Goal: Task Accomplishment & Management: Manage account settings

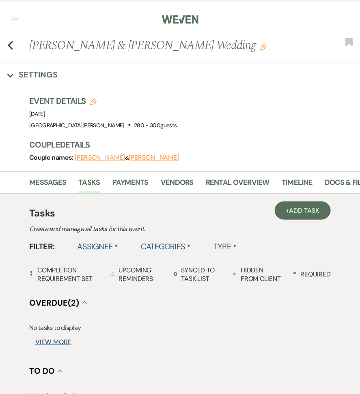
click at [16, 17] on span "button" at bounding box center [14, 17] width 6 height 0
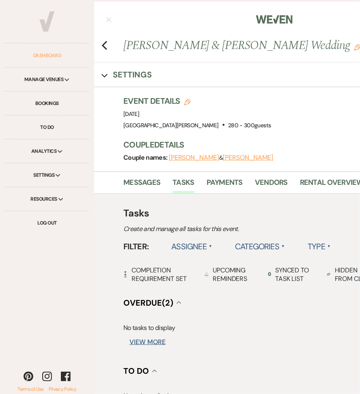
click at [53, 59] on link "Dashboard" at bounding box center [47, 56] width 84 height 24
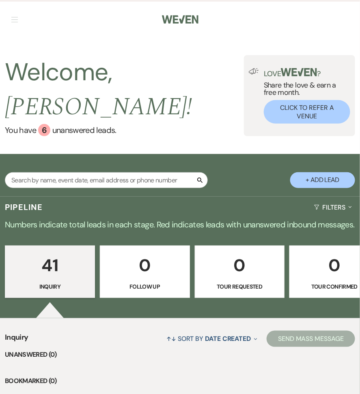
click at [14, 32] on nav "Dashboard Manage Venues Expand Stone Valley Meadows White Willow Meadows Bookin…" at bounding box center [180, 18] width 360 height 37
click at [14, 22] on span "button" at bounding box center [14, 22] width 6 height 0
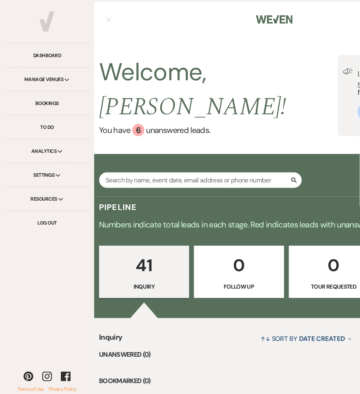
click at [57, 79] on div "Manage Venues Expand" at bounding box center [47, 80] width 84 height 24
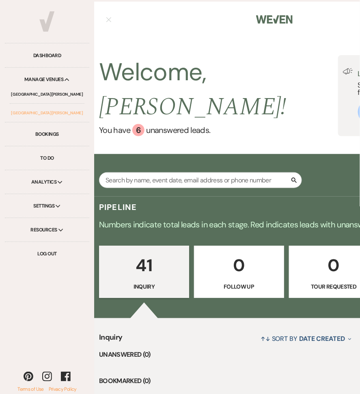
click at [52, 116] on link "[GEOGRAPHIC_DATA][PERSON_NAME]" at bounding box center [47, 113] width 75 height 18
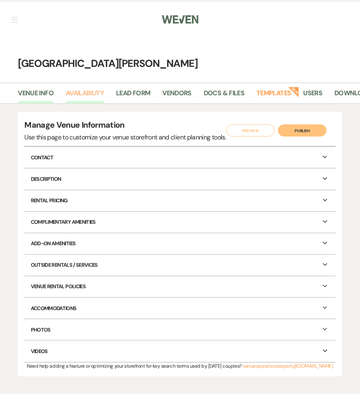
click at [103, 95] on link "Availability" at bounding box center [85, 95] width 38 height 15
select select "3"
select select "2026"
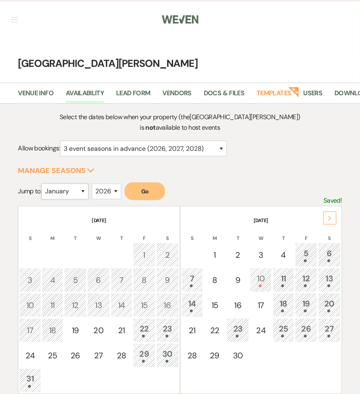
click at [86, 193] on select "January February March April May June July August September October November De…" at bounding box center [64, 192] width 47 height 16
select select "10"
click at [135, 191] on button "Go" at bounding box center [144, 191] width 41 height 18
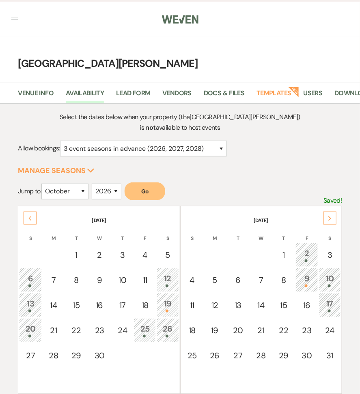
click at [302, 285] on div at bounding box center [307, 286] width 14 height 3
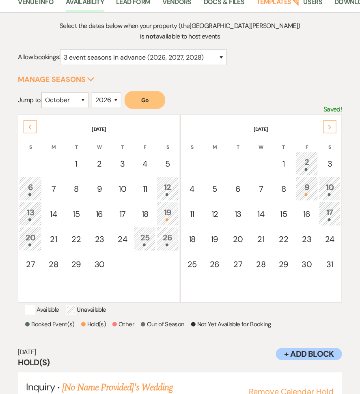
scroll to position [134, 0]
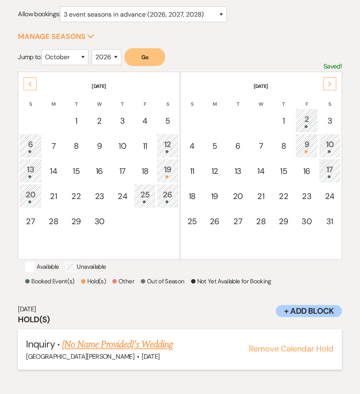
click at [151, 351] on link "[No Name Provided]'s Wedding" at bounding box center [117, 345] width 111 height 15
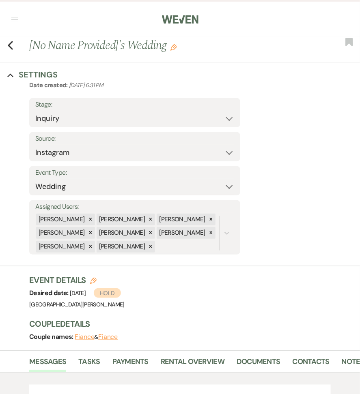
click at [171, 49] on use "button" at bounding box center [173, 47] width 6 height 6
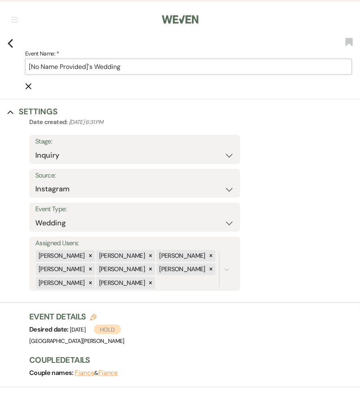
drag, startPoint x: 89, startPoint y: 68, endPoint x: 20, endPoint y: 64, distance: 68.6
click at [19, 64] on div "Previous Event Name: * [No Name Provided]'s Wedding Cancel Edit Bookmark" at bounding box center [178, 68] width 364 height 62
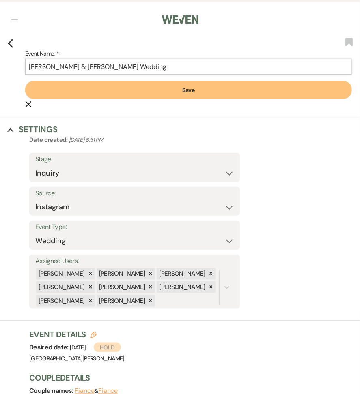
type input "Kelsey Reich & Ryan McPherson's Wedding"
click at [76, 85] on button "Save" at bounding box center [188, 90] width 326 height 18
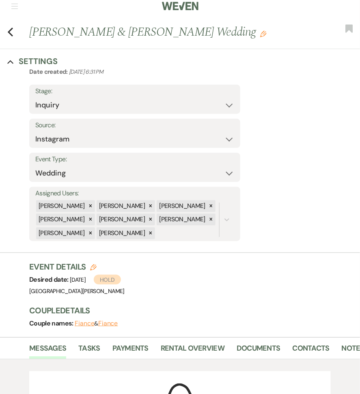
scroll to position [14, 0]
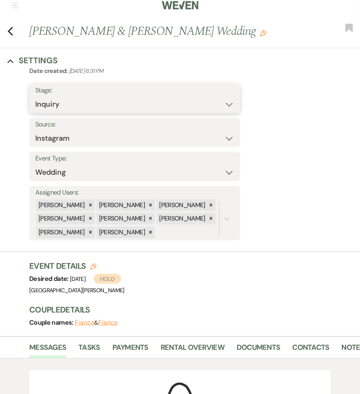
click at [79, 109] on select "Inquiry Follow Up Tour Requested Tour Confirmed Toured Proposal Sent Booked Lost" at bounding box center [134, 104] width 199 height 16
select select "7"
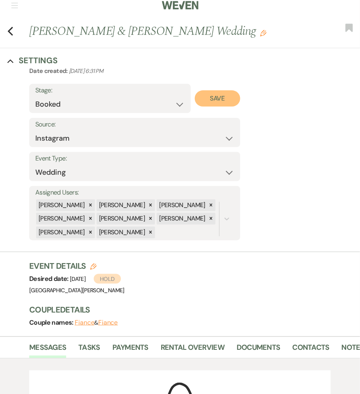
click at [225, 97] on button "Save" at bounding box center [218, 98] width 46 height 16
select select "1"
select select "823"
select select "false"
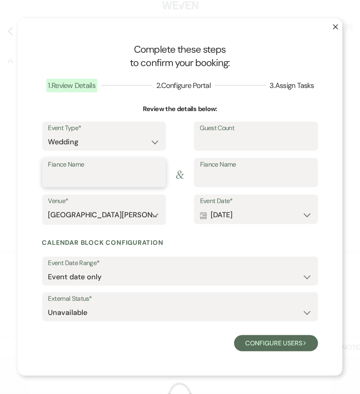
click at [130, 176] on input "Fiance Name" at bounding box center [104, 179] width 112 height 16
type input "Kelsey Reich"
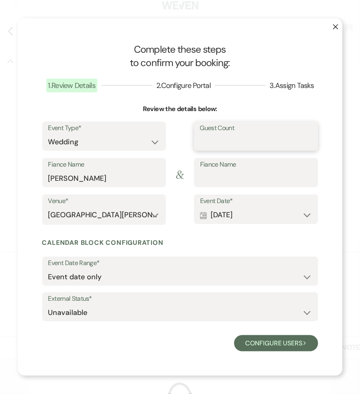
click at [208, 139] on input "Guest Count" at bounding box center [256, 142] width 112 height 16
click at [210, 182] on input "Fiance Name" at bounding box center [256, 179] width 112 height 16
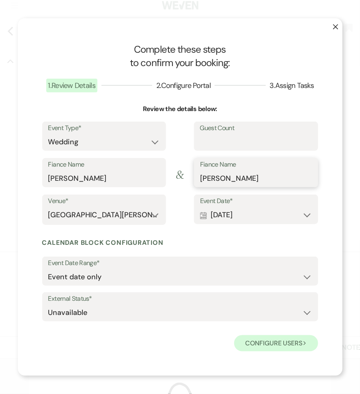
type input "Ryan McPherson"
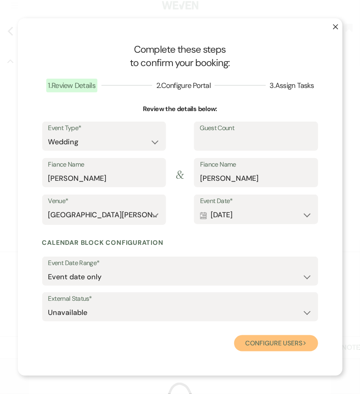
click at [269, 337] on button "Configure users Next" at bounding box center [276, 343] width 84 height 16
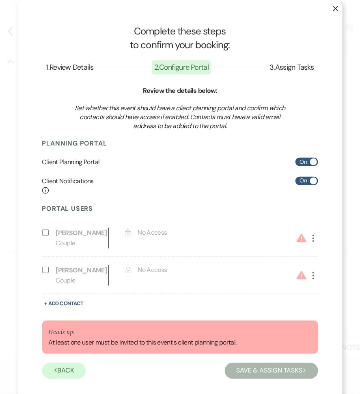
click at [314, 236] on icon "More" at bounding box center [313, 239] width 10 height 10
click at [319, 251] on button "Pencil Edit" at bounding box center [327, 255] width 38 height 14
select select "1"
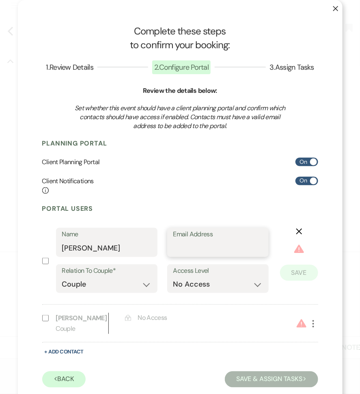
click at [202, 244] on input "Email Address" at bounding box center [217, 248] width 89 height 16
paste input "kelseyreich25@gmail.com,"
type input "kelseyreich25@gmail.com,"
click at [229, 283] on select "No Access Owner Admin Supporter Financier" at bounding box center [217, 284] width 89 height 16
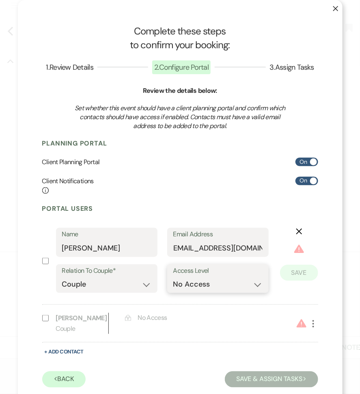
scroll to position [0, 0]
select select "6"
checkbox input "true"
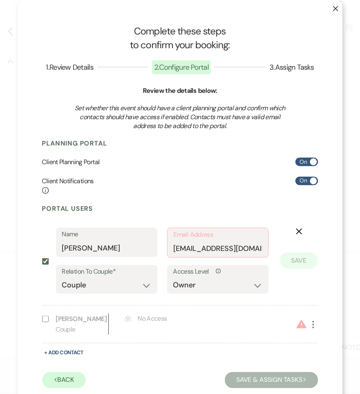
click at [298, 265] on button "Save" at bounding box center [299, 261] width 38 height 16
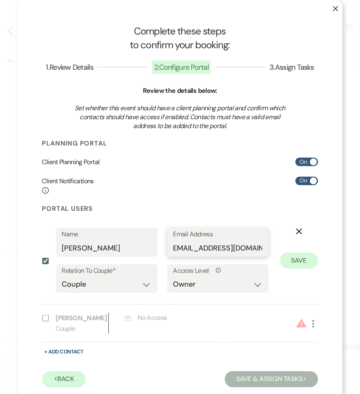
scroll to position [0, 0]
type input "kelseyreich25@gmail.com"
click at [290, 257] on button "Save" at bounding box center [299, 261] width 38 height 16
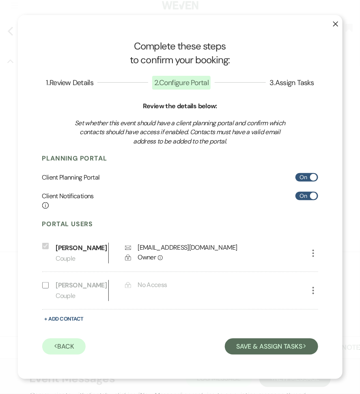
click at [312, 290] on use "button" at bounding box center [313, 290] width 2 height 7
click at [315, 311] on button "Pencil Edit" at bounding box center [327, 307] width 38 height 14
select select "1"
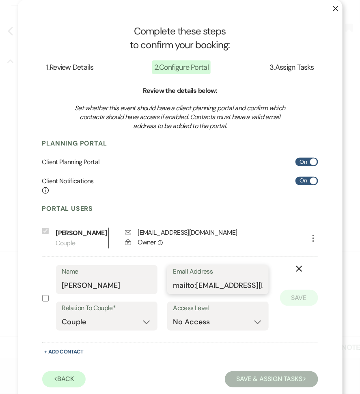
drag, startPoint x: 197, startPoint y: 288, endPoint x: 148, endPoint y: 285, distance: 49.1
click at [148, 286] on div "Name Ryan McPherson Email Address mailto:rmcpherson@daybag.com" at bounding box center [162, 283] width 212 height 36
type input "rmcpherson@daybag.com"
click at [290, 302] on button "Save" at bounding box center [299, 298] width 38 height 16
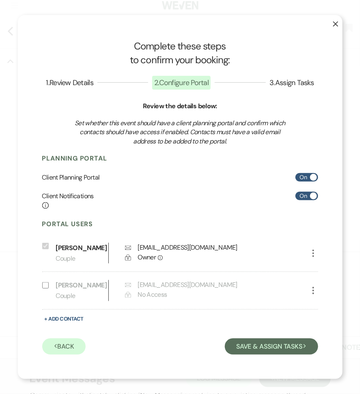
click at [304, 290] on div "More" at bounding box center [307, 290] width 21 height 21
click at [311, 290] on icon "More" at bounding box center [313, 291] width 10 height 10
click at [319, 306] on use "button" at bounding box center [321, 307] width 6 height 6
select select "1"
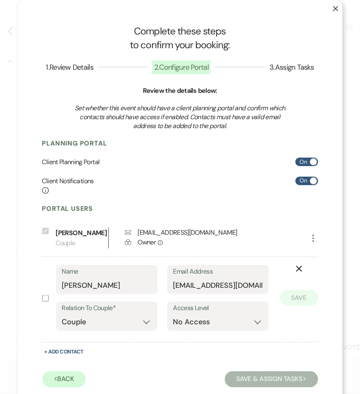
click at [221, 313] on label "Access Level" at bounding box center [217, 308] width 89 height 12
click at [219, 320] on select "No Access Owner Admin Supporter Financier" at bounding box center [217, 322] width 89 height 16
select select "6"
checkbox input "true"
click at [307, 288] on div "X Save" at bounding box center [292, 301] width 49 height 73
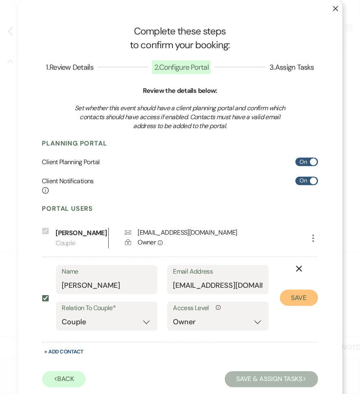
click at [305, 297] on button "Save" at bounding box center [299, 298] width 38 height 16
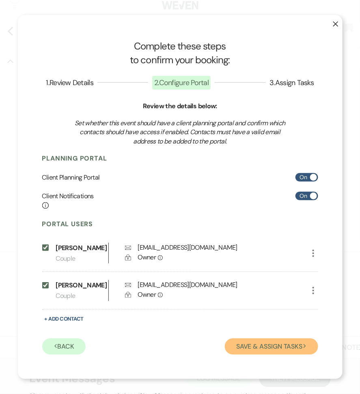
click at [276, 348] on button "Save & Assign Tasks Next" at bounding box center [271, 346] width 93 height 16
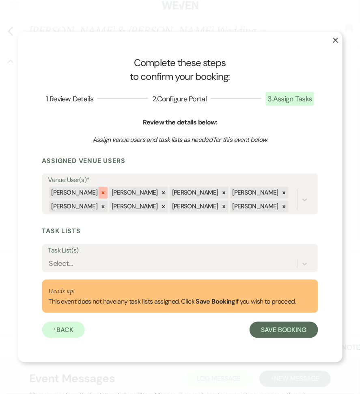
click at [101, 190] on icon at bounding box center [103, 193] width 6 height 6
click at [99, 197] on div at bounding box center [103, 193] width 9 height 12
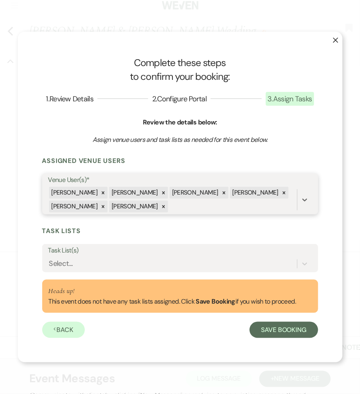
click at [99, 197] on div at bounding box center [103, 193] width 9 height 12
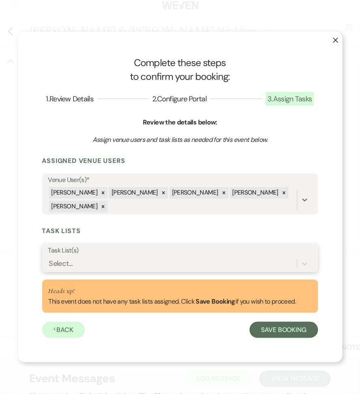
click at [172, 265] on div "Select..." at bounding box center [172, 264] width 248 height 14
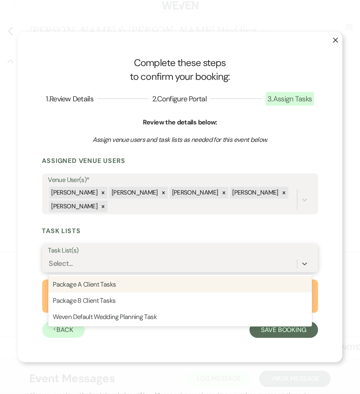
click at [155, 283] on div "Package A Client Tasks" at bounding box center [179, 284] width 263 height 16
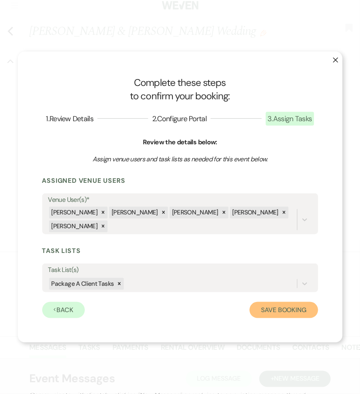
click at [266, 305] on button "Save Booking" at bounding box center [283, 310] width 68 height 16
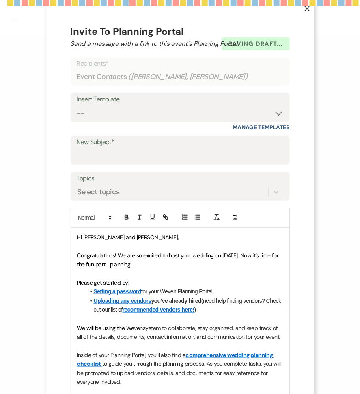
select select "7"
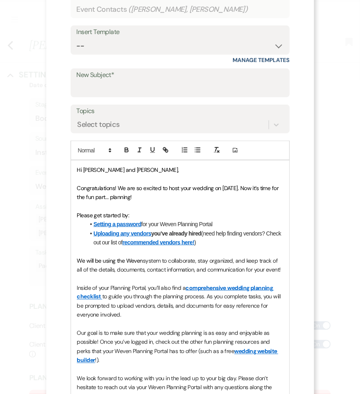
scroll to position [60, 0]
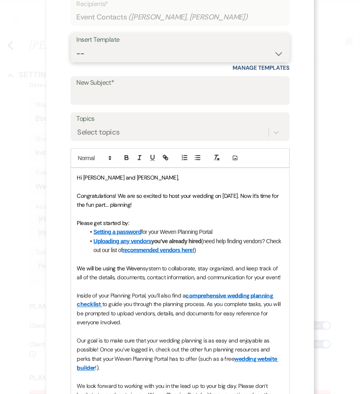
click at [153, 53] on select "-- Follow Up WWM Initial Inquiry Response Planning Portal Introduction (Booked …" at bounding box center [180, 54] width 207 height 16
select select "4633"
type input "Welcome to Your Planning Portal - Let's Get Started!"
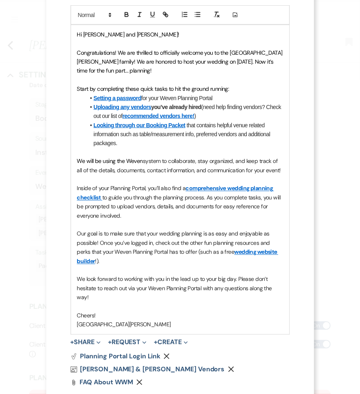
scroll to position [248, 0]
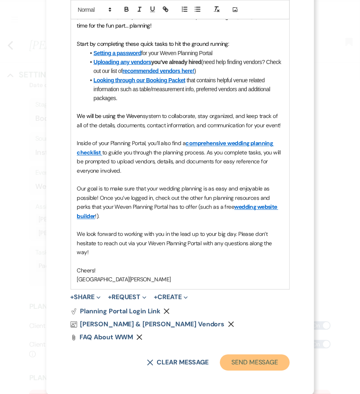
click at [259, 362] on button "Send Message" at bounding box center [254, 363] width 69 height 16
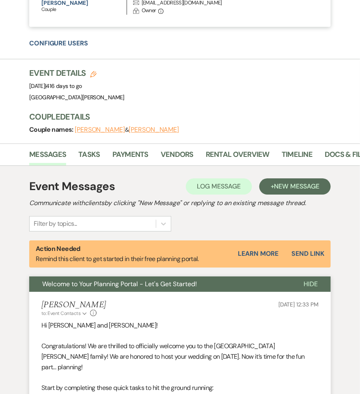
scroll to position [552, 0]
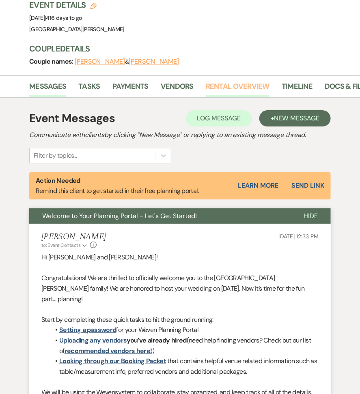
click at [250, 87] on link "Rental Overview" at bounding box center [238, 89] width 64 height 17
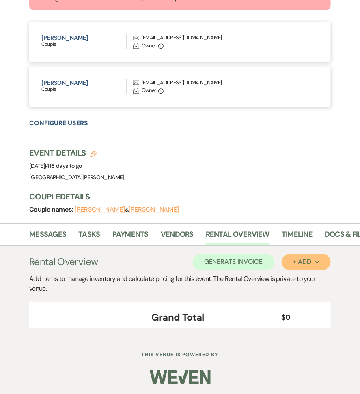
click at [308, 262] on div "+ Add Next" at bounding box center [306, 262] width 26 height 6
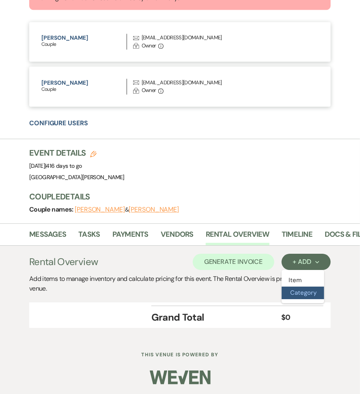
click at [307, 292] on button "Category" at bounding box center [302, 293] width 43 height 13
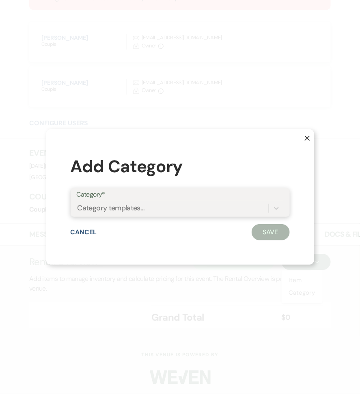
click at [151, 210] on div "Category templates..." at bounding box center [173, 208] width 192 height 14
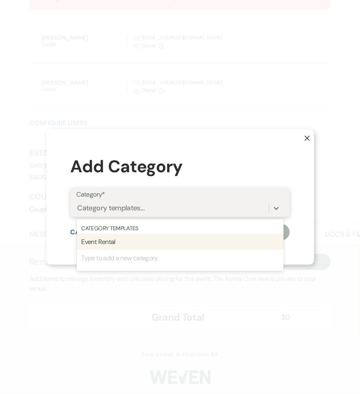
click at [139, 248] on div "Event Rental" at bounding box center [180, 242] width 207 height 16
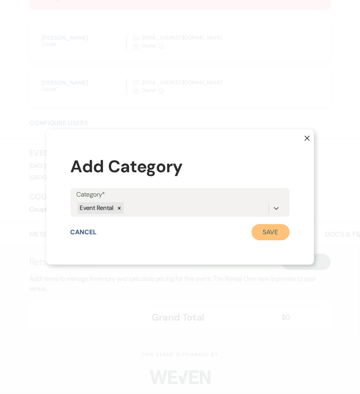
click at [263, 231] on button "Save" at bounding box center [270, 232] width 38 height 16
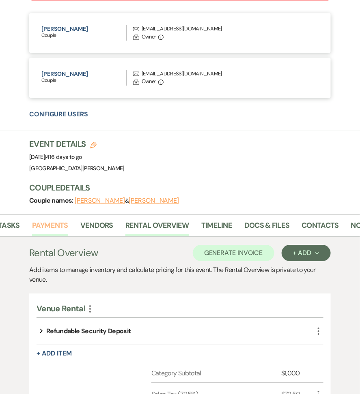
scroll to position [0, 102]
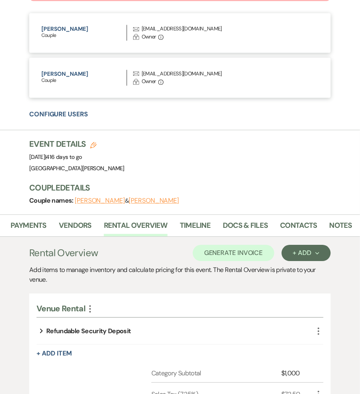
click at [350, 218] on li "Notes" at bounding box center [346, 227] width 35 height 18
click at [338, 227] on link "Notes" at bounding box center [340, 228] width 23 height 17
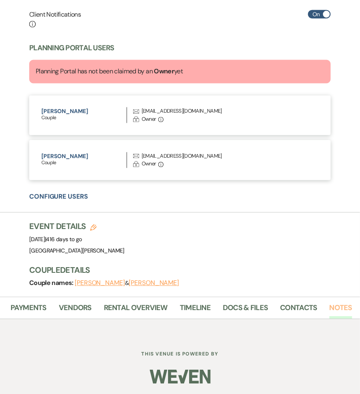
scroll to position [402, 0]
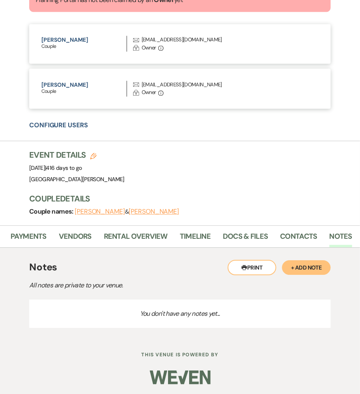
click at [312, 265] on button "+ Add Note" at bounding box center [306, 267] width 49 height 15
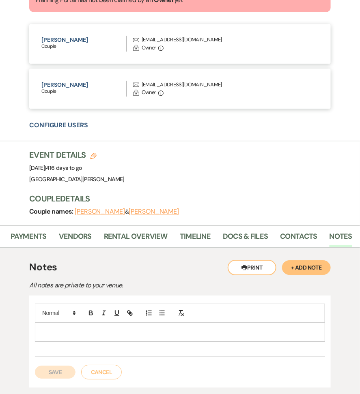
click at [65, 328] on p at bounding box center [179, 332] width 277 height 9
click at [56, 370] on button "Save" at bounding box center [55, 372] width 41 height 13
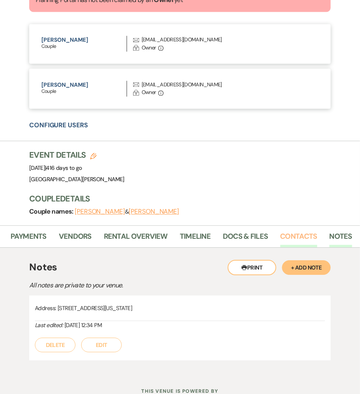
click at [291, 235] on link "Contacts" at bounding box center [298, 239] width 37 height 17
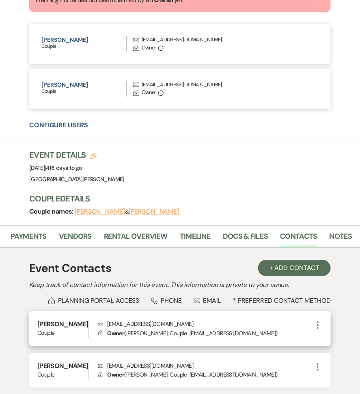
click at [317, 320] on icon "More" at bounding box center [318, 325] width 10 height 10
click at [326, 340] on use "button" at bounding box center [326, 341] width 6 height 6
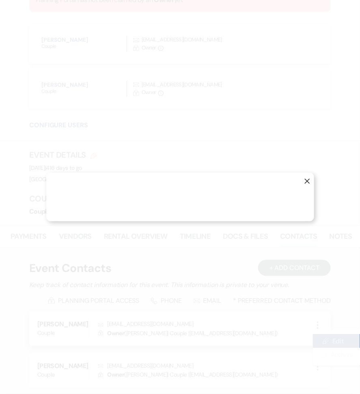
select select "1"
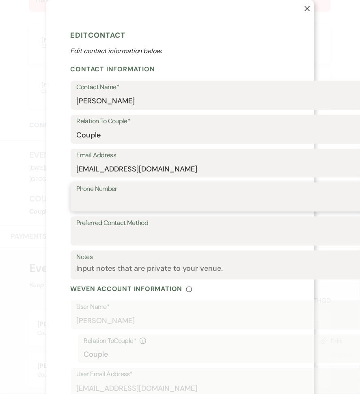
click at [103, 202] on input "Phone Number" at bounding box center [226, 203] width 299 height 16
paste input "937-681-8827"
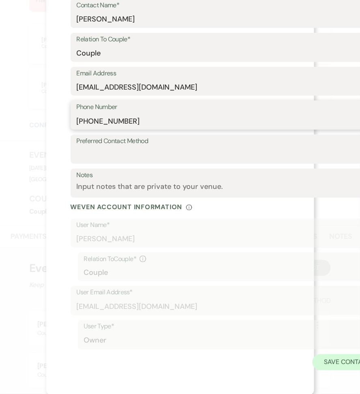
type input "937-681-8827"
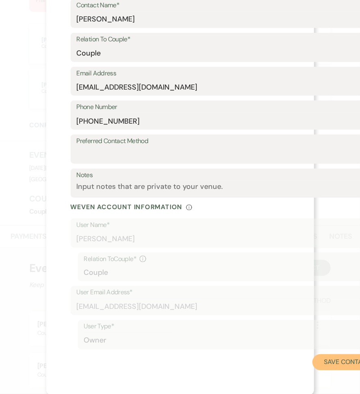
click at [339, 362] on button "Save Contact" at bounding box center [346, 362] width 69 height 16
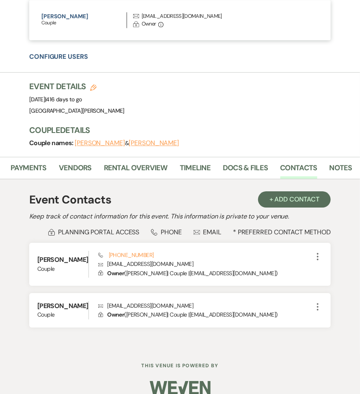
scroll to position [488, 0]
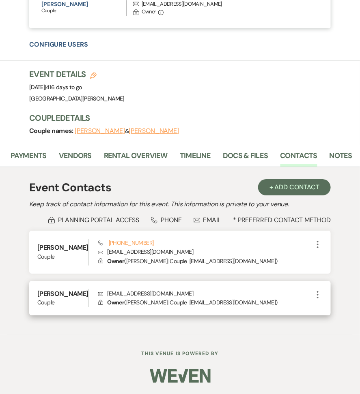
click at [319, 290] on icon "More" at bounding box center [318, 295] width 10 height 10
click at [320, 304] on button "Pencil Edit" at bounding box center [337, 311] width 48 height 14
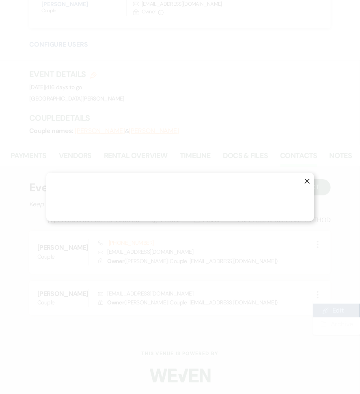
select select "1"
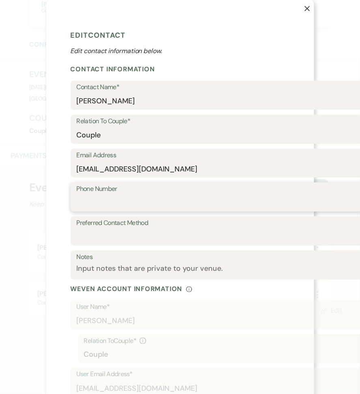
click at [108, 202] on input "Phone Number" at bounding box center [226, 203] width 299 height 16
paste input "937-830-2527"
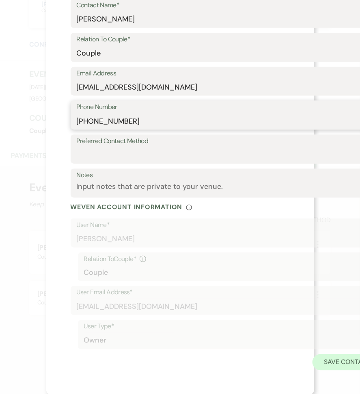
type input "937-830-2527"
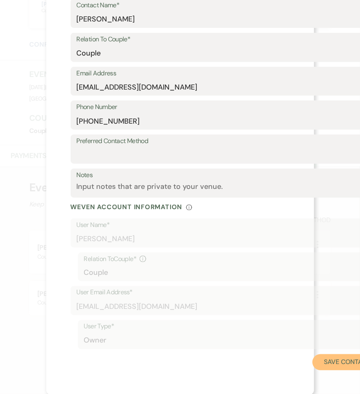
click at [339, 359] on button "Save Contact" at bounding box center [346, 362] width 69 height 16
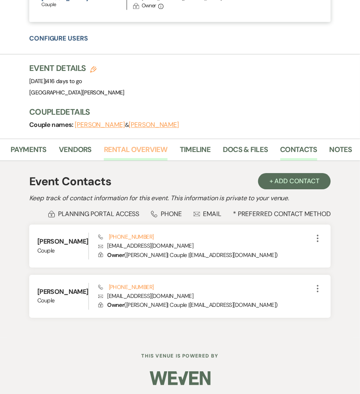
click at [143, 154] on link "Rental Overview" at bounding box center [136, 152] width 64 height 17
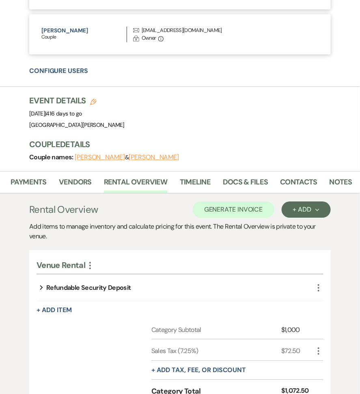
scroll to position [426, 0]
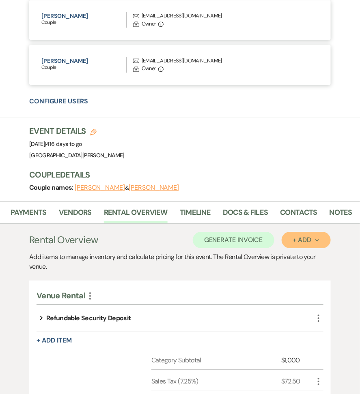
click at [316, 238] on icon "Next" at bounding box center [317, 240] width 4 height 4
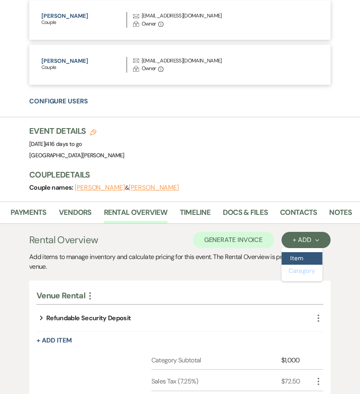
drag, startPoint x: 306, startPoint y: 270, endPoint x: 303, endPoint y: 253, distance: 18.1
click at [303, 253] on ul "Item Category" at bounding box center [301, 264] width 41 height 33
click at [303, 252] on button "Item" at bounding box center [301, 258] width 41 height 13
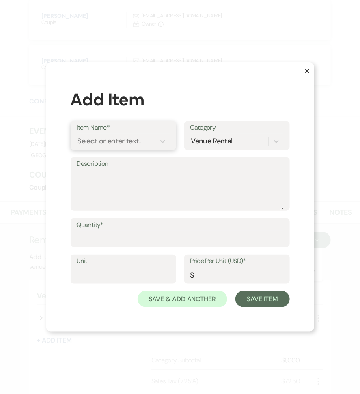
click at [145, 141] on div "Select or enter text..." at bounding box center [116, 141] width 78 height 14
type input "f"
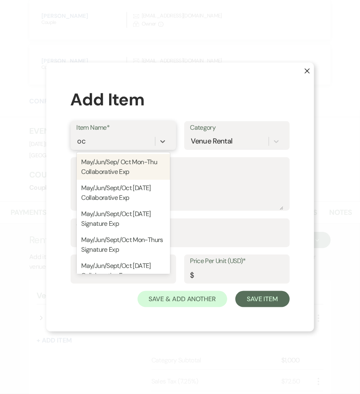
type input "oct"
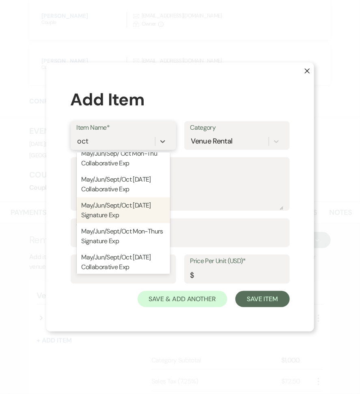
scroll to position [14, 0]
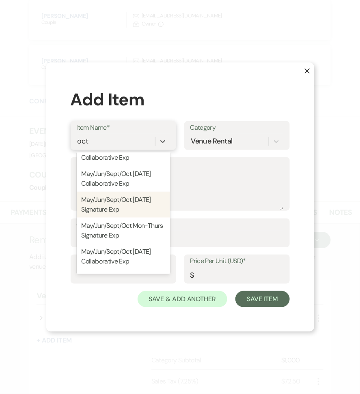
click at [129, 206] on div "May/Jun/Sept/Oct Friday Signature Exp" at bounding box center [123, 205] width 93 height 26
type textarea "Venue Rental: 1PM - 12AM Seating for up to 350 guests Guest tables to accommoda…"
type input "1"
type input "17000"
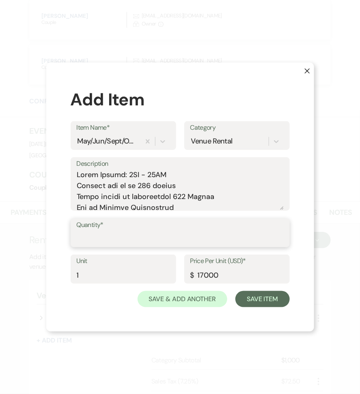
click at [112, 244] on input "Quantity*" at bounding box center [180, 239] width 207 height 16
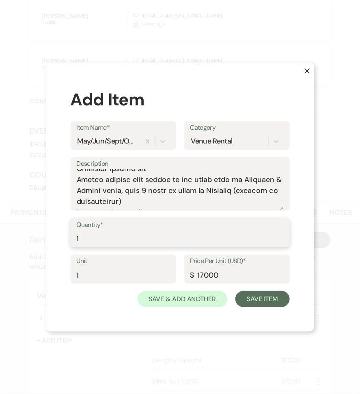
scroll to position [298, 0]
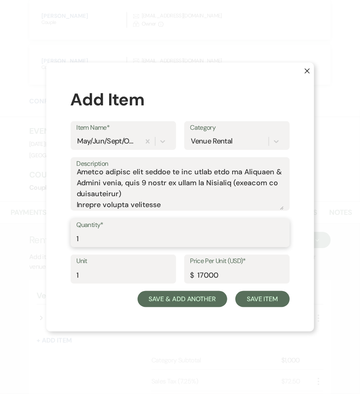
type input "1"
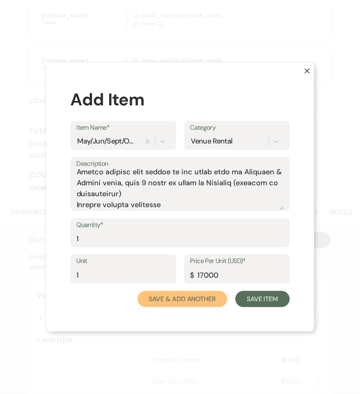
click at [203, 301] on button "Save & Add Another" at bounding box center [182, 299] width 90 height 16
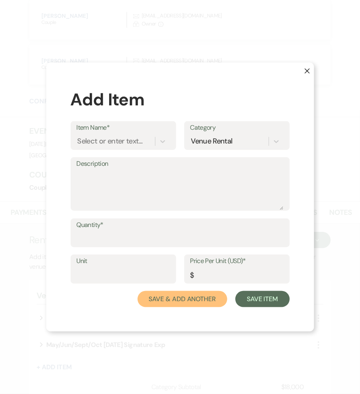
scroll to position [0, 0]
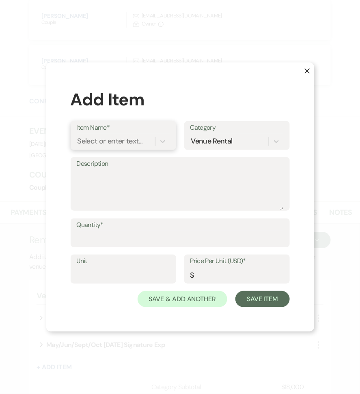
click at [97, 137] on div "Select or enter text..." at bounding box center [109, 141] width 65 height 11
type input "early"
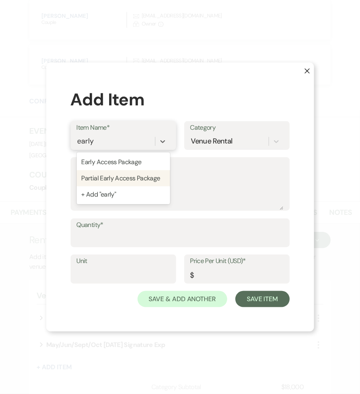
click at [102, 176] on div "Partial Early Access Package" at bounding box center [123, 178] width 93 height 16
type textarea "- Early Access time desired for ONE suite."
type input "1"
type input "187.5"
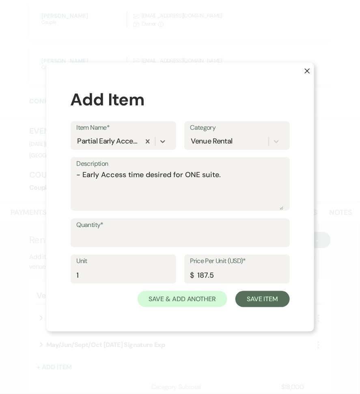
click at [99, 224] on label "Quantity*" at bounding box center [180, 225] width 207 height 12
click at [99, 231] on input "Quantity*" at bounding box center [180, 239] width 207 height 16
type input "1"
click at [201, 175] on textarea "- Early Access time desired for ONE suite." at bounding box center [180, 189] width 207 height 41
click at [219, 173] on textarea "- Early Access time desired for ONE suite." at bounding box center [180, 189] width 207 height 41
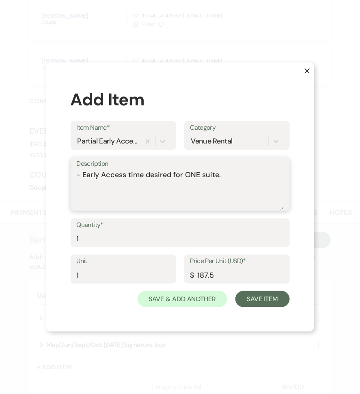
drag, startPoint x: 201, startPoint y: 178, endPoint x: 185, endPoint y: 180, distance: 15.5
click at [185, 180] on textarea "- Early Access time desired for ONE suite." at bounding box center [180, 189] width 207 height 41
click at [229, 174] on textarea "- Early Access time desired for Bridal suite." at bounding box center [180, 189] width 207 height 41
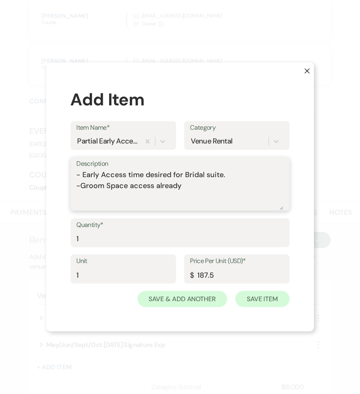
type textarea "- Early Access time desired for Bridal suite. -Groom Space access already"
click at [276, 303] on button "Save Item" at bounding box center [262, 299] width 54 height 16
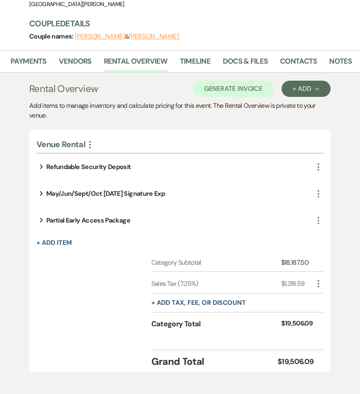
scroll to position [581, 0]
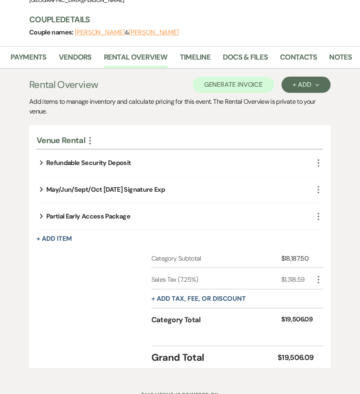
click at [316, 283] on icon "More" at bounding box center [318, 280] width 10 height 10
click at [328, 296] on button "Pencil Edit" at bounding box center [334, 295] width 42 height 13
select select "3"
select select "false"
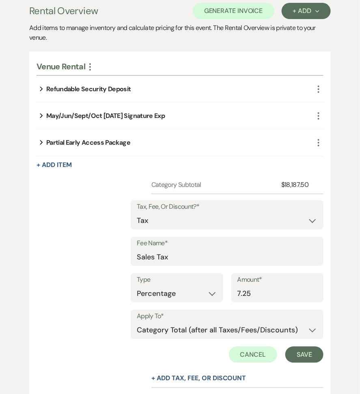
scroll to position [655, 0]
click at [188, 317] on label "Apply To*" at bounding box center [227, 316] width 180 height 12
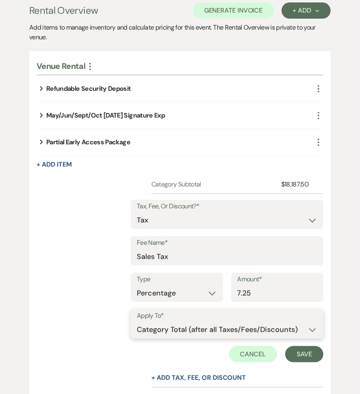
click at [195, 328] on select "Selected Items Category Subtotal (before all Taxes/Fees/Discounts) Category Tot…" at bounding box center [227, 330] width 180 height 16
select select "0"
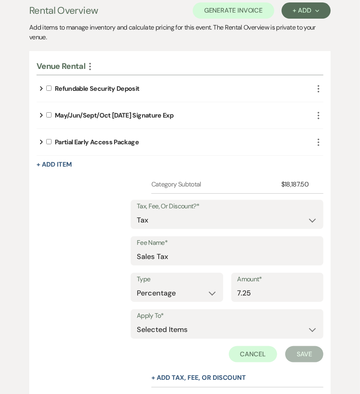
click at [48, 116] on input "checkbox" at bounding box center [48, 114] width 5 height 5
checkbox input "true"
click at [51, 139] on input "checkbox" at bounding box center [48, 141] width 5 height 5
checkbox input "true"
click at [307, 354] on button "Save" at bounding box center [304, 354] width 38 height 16
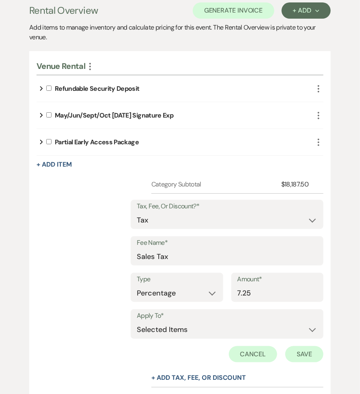
scroll to position [621, 0]
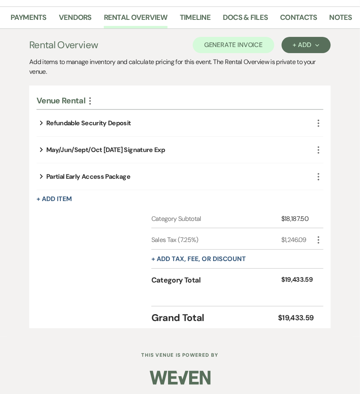
click at [240, 55] on div "Rental Overview Generate Invoice + Add Next Add items to manage inventory and c…" at bounding box center [179, 182] width 301 height 291
click at [240, 44] on button "Generate Invoice" at bounding box center [233, 45] width 81 height 16
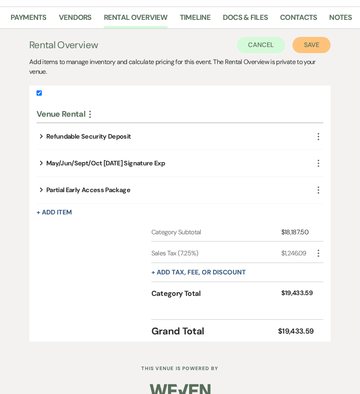
click at [309, 45] on button "Save" at bounding box center [311, 45] width 38 height 16
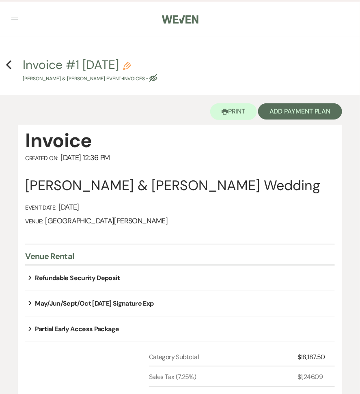
scroll to position [248, 0]
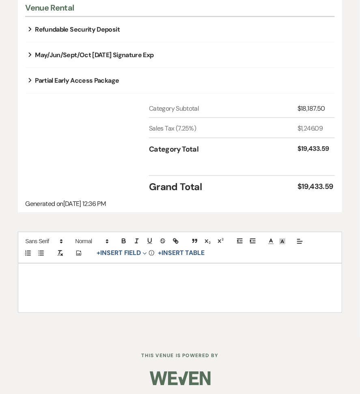
click at [103, 309] on div at bounding box center [179, 288] width 323 height 49
click at [120, 254] on button "+ Insert Field Expand" at bounding box center [122, 253] width 56 height 10
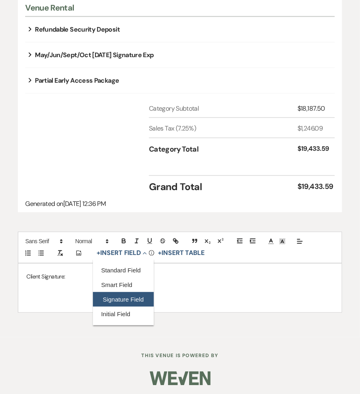
click at [116, 293] on button "Signature Field" at bounding box center [123, 299] width 61 height 15
select select "signatureField"
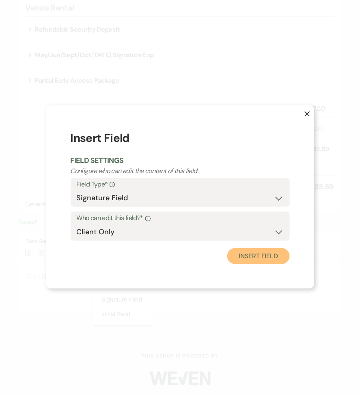
click at [237, 256] on button "Insert Field" at bounding box center [258, 256] width 62 height 16
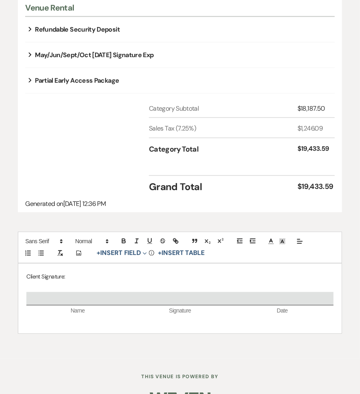
scroll to position [0, 0]
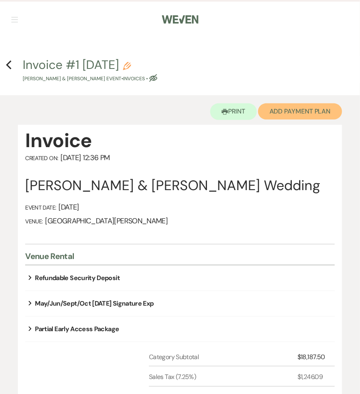
click at [289, 105] on button "Add Payment Plan" at bounding box center [300, 111] width 84 height 16
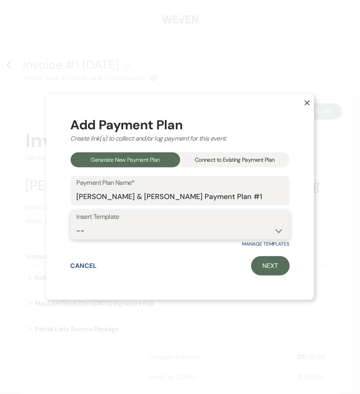
click at [176, 237] on select "-- Regular Payment Plan: Deposit & Security Deposit, 4 Payments Security Deposi…" at bounding box center [180, 231] width 207 height 16
select select "347"
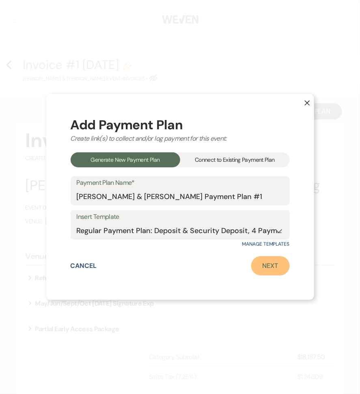
click at [269, 263] on link "Next" at bounding box center [270, 265] width 39 height 19
select select "27549"
select select "2"
select select "flat"
select select "true"
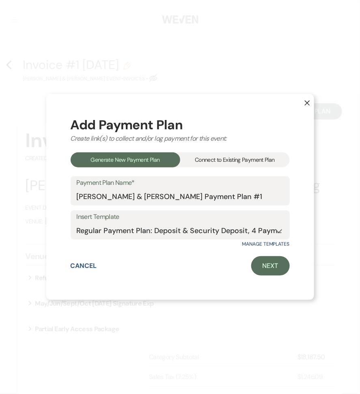
select select "client"
select select "weeks"
select select "client"
select select "days"
select select "2"
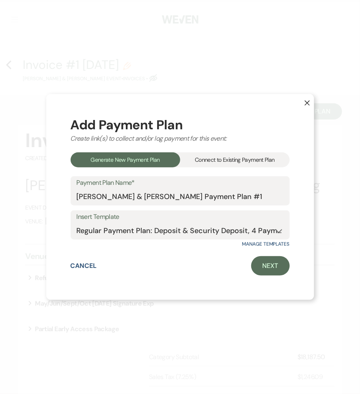
select select "percentage"
select select "true"
select select "client"
select select "weeks"
select select "client"
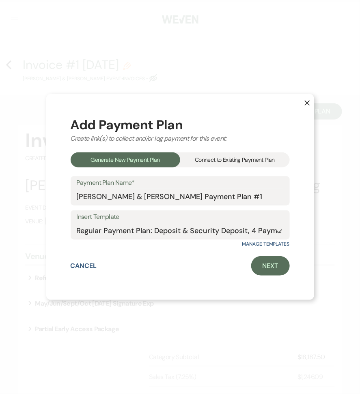
select select "days"
select select "2"
select select "percentage"
select select "true"
select select "client"
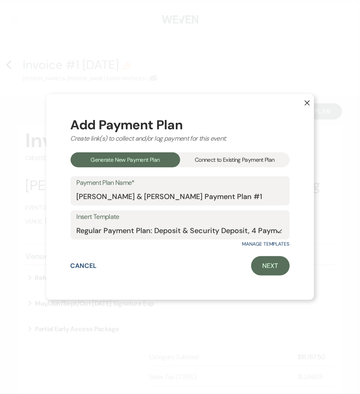
select select "weeks"
select select "client"
select select "days"
select select "2"
select select "percentage"
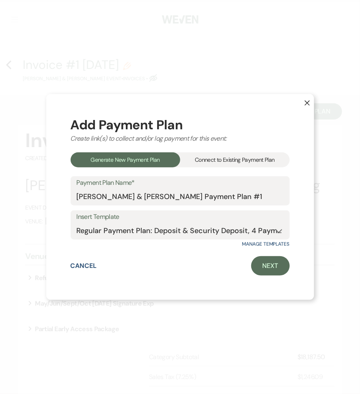
select select "true"
select select "client"
select select "weeks"
select select "client"
select select "days"
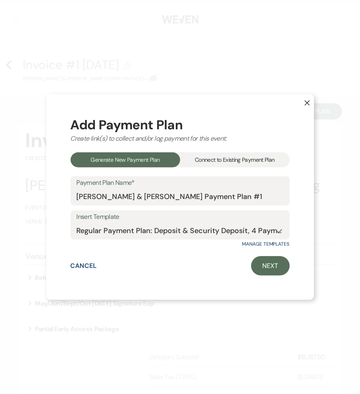
select select "2"
select select "percentage"
select select "true"
select select "client"
select select "days"
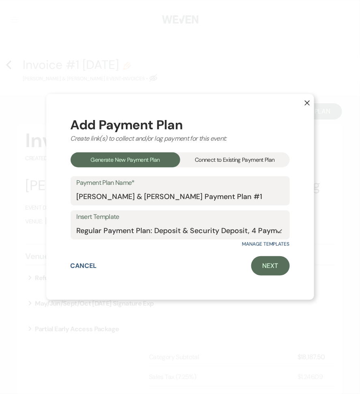
select select "client"
select select "weeks"
select select "2"
select select "flat"
select select "true"
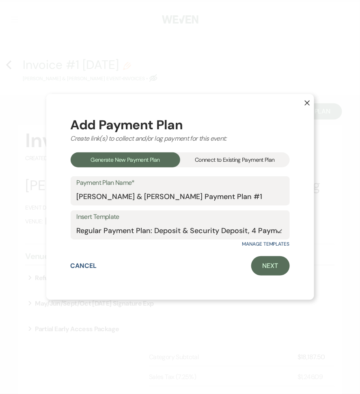
select select "client"
select select "days"
select select "client"
select select "weeks"
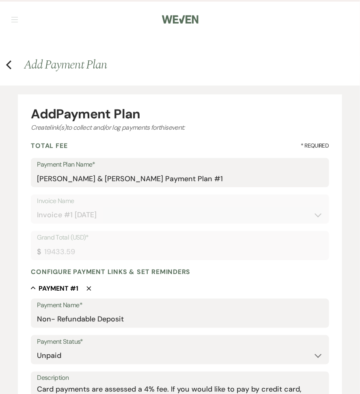
type input "19433.59"
type input "0.00"
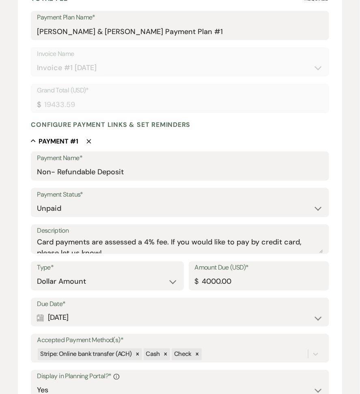
scroll to position [180, 0]
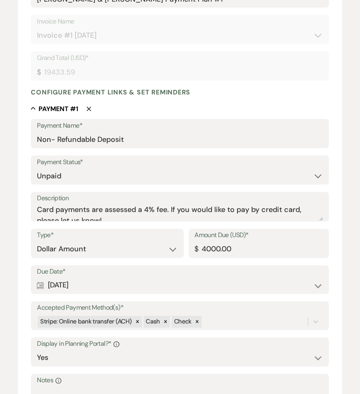
click at [93, 280] on div "Calendar Aug 25, 2025 Expand" at bounding box center [179, 286] width 285 height 16
select select "week"
select select "afterBookedDate"
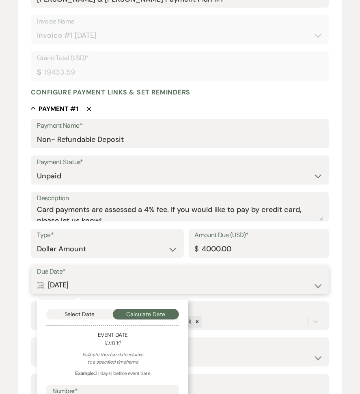
click at [80, 316] on button "Select Date" at bounding box center [79, 314] width 66 height 11
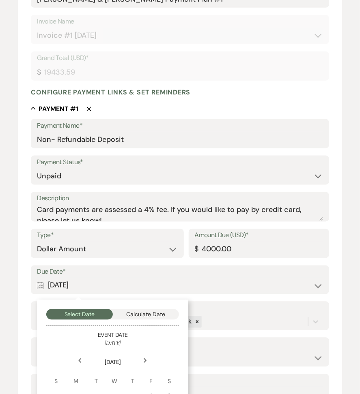
click at [150, 353] on th "August 2025" at bounding box center [112, 358] width 131 height 18
click at [143, 360] on div "Next" at bounding box center [145, 360] width 13 height 13
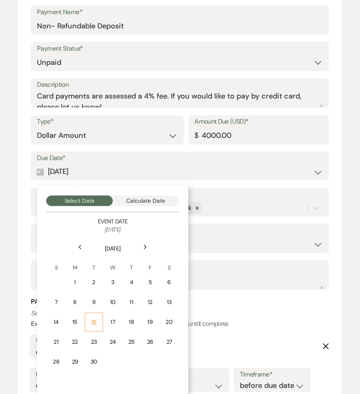
scroll to position [295, 0]
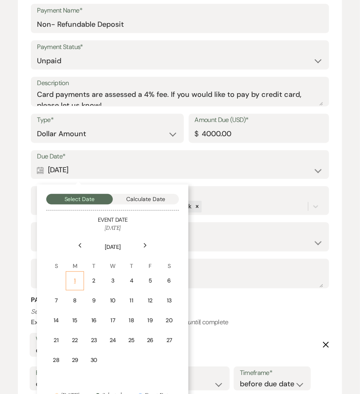
click at [75, 282] on div "1" at bounding box center [74, 281] width 7 height 9
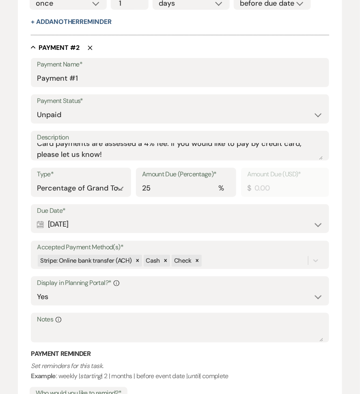
scroll to position [747, 0]
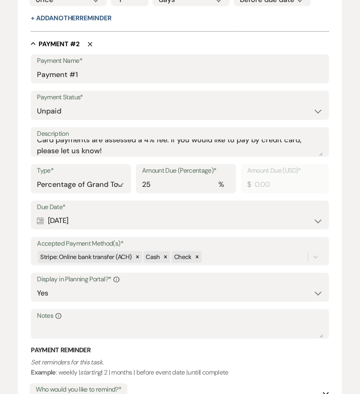
click at [74, 204] on label "Due Date*" at bounding box center [179, 207] width 285 height 12
click at [77, 222] on div "Calendar Oct 18, 2025 Expand" at bounding box center [179, 221] width 285 height 16
select select "month"
select select "afterBookedDate"
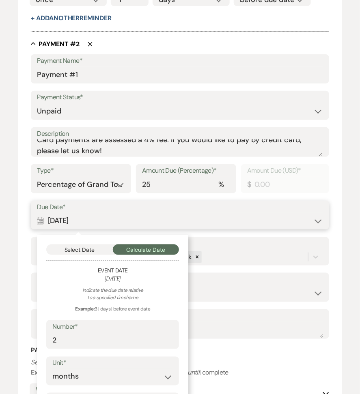
click at [80, 248] on button "Select Date" at bounding box center [79, 249] width 66 height 11
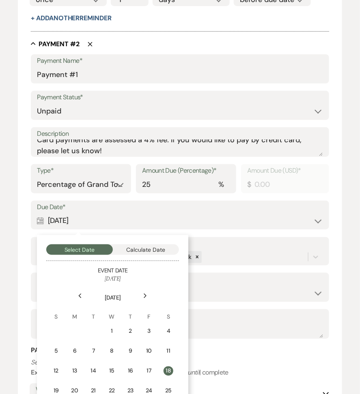
click at [141, 300] on div "Next" at bounding box center [145, 295] width 13 height 13
click at [170, 335] on td "1" at bounding box center [169, 331] width 18 height 19
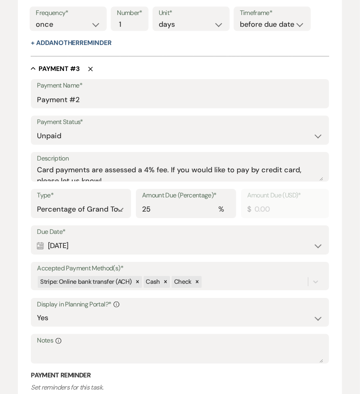
scroll to position [1227, 0]
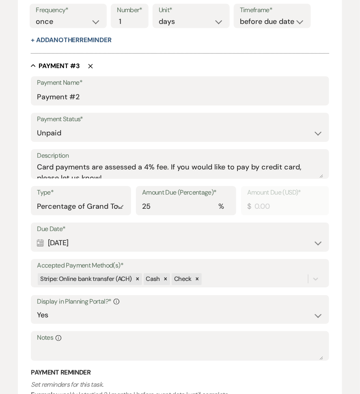
click at [82, 244] on div "Calendar Feb 09, 2026 Expand" at bounding box center [179, 243] width 285 height 16
select select "month"
select select "beforeEventDate"
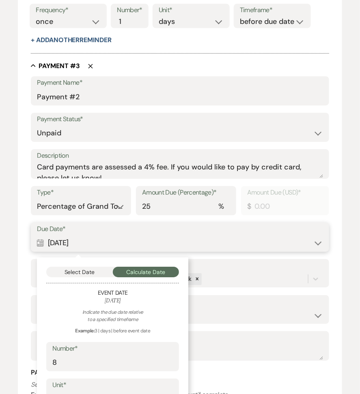
click at [81, 268] on button "Select Date" at bounding box center [79, 272] width 66 height 11
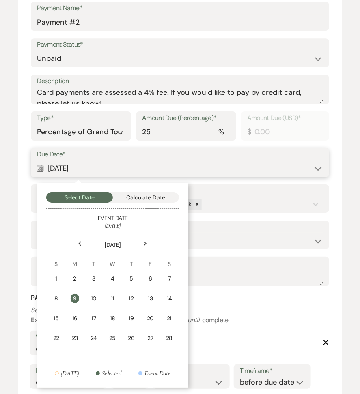
scroll to position [1302, 0]
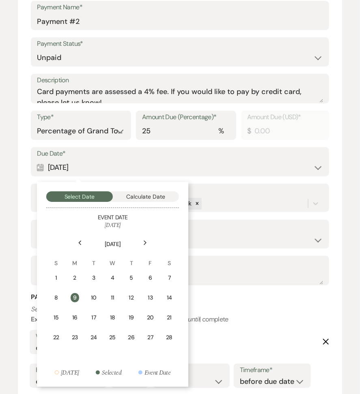
click at [83, 244] on div "Previous" at bounding box center [79, 242] width 13 height 13
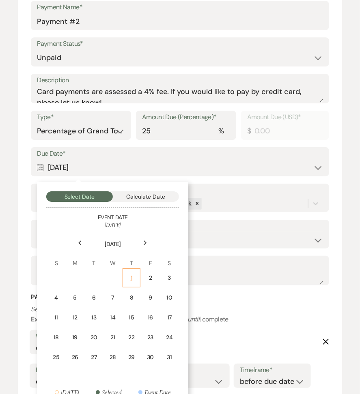
click at [135, 274] on div "1" at bounding box center [131, 278] width 7 height 9
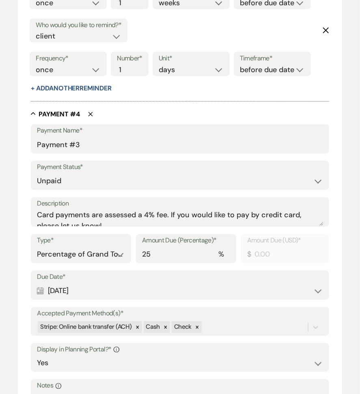
scroll to position [1682, 0]
click at [79, 294] on div "Calendar Apr 09, 2026 Expand" at bounding box center [179, 291] width 285 height 16
select select "month"
select select "beforeEventDate"
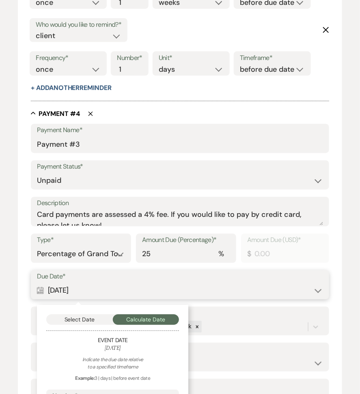
click at [81, 315] on button "Select Date" at bounding box center [79, 320] width 66 height 11
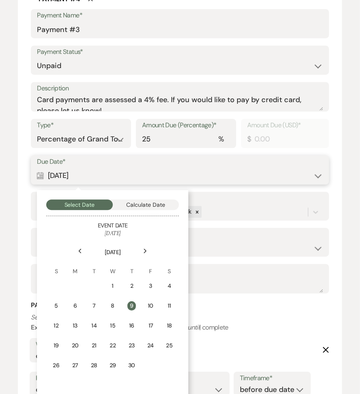
scroll to position [1800, 0]
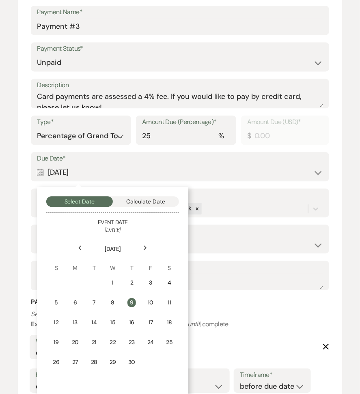
click at [80, 248] on icon "Previous" at bounding box center [80, 247] width 4 height 5
click at [62, 278] on td "1" at bounding box center [56, 282] width 18 height 19
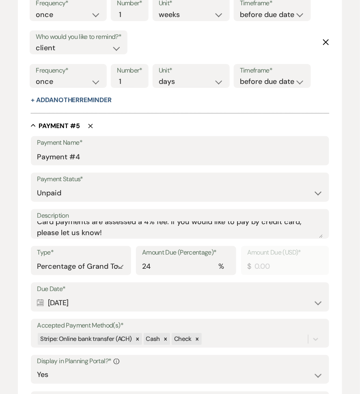
scroll to position [2189, 0]
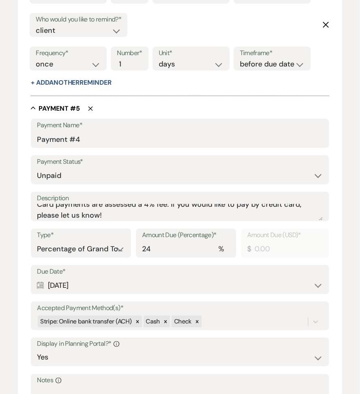
click at [64, 284] on div "Calendar Jul 11, 2026 Expand" at bounding box center [179, 286] width 285 height 16
select select "day"
select select "beforeEventDate"
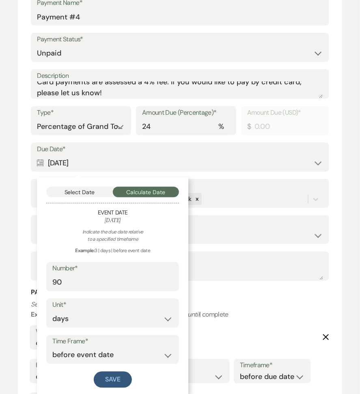
scroll to position [2328, 0]
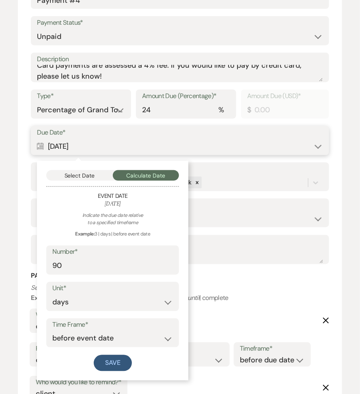
click at [90, 172] on button "Select Date" at bounding box center [79, 175] width 66 height 11
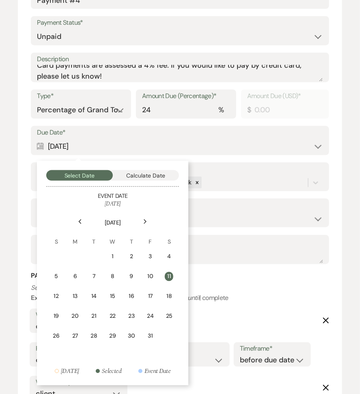
click at [78, 219] on icon "Previous" at bounding box center [80, 221] width 4 height 5
click at [79, 219] on icon "Previous" at bounding box center [80, 221] width 4 height 5
click at [150, 257] on div "1" at bounding box center [149, 257] width 7 height 9
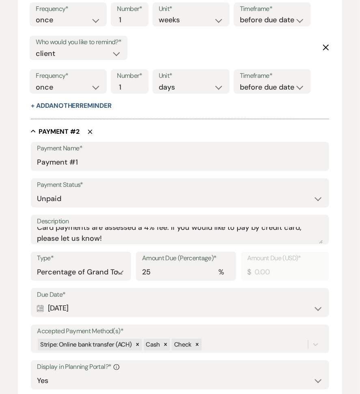
scroll to position [665, 0]
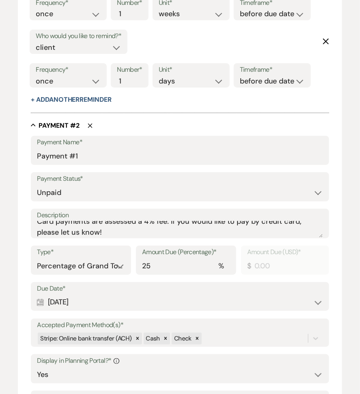
click at [79, 294] on div "Calendar Nov 01, 2025 Expand" at bounding box center [179, 302] width 285 height 16
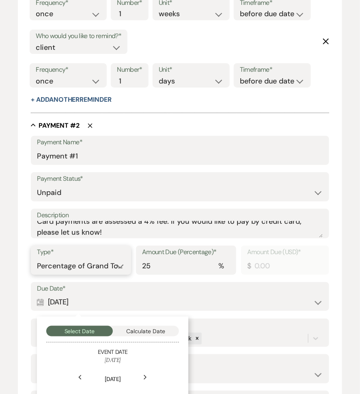
click at [84, 265] on select "Dollar Amount Percentage of Grand Total" at bounding box center [81, 266] width 88 height 16
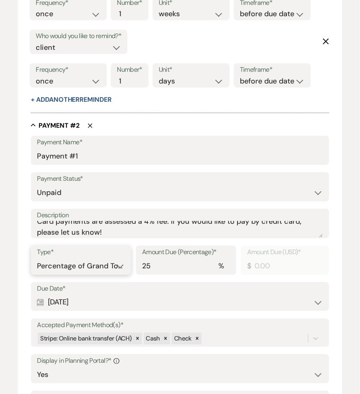
select select "flat"
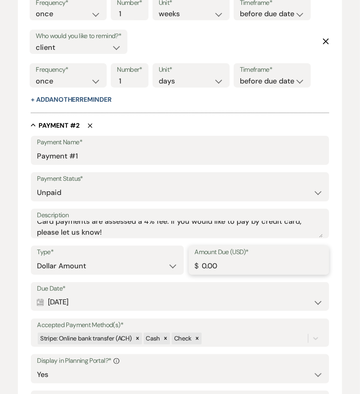
drag, startPoint x: 258, startPoint y: 261, endPoint x: 180, endPoint y: 261, distance: 77.4
click at [181, 261] on div "Type* Dollar Amount Percentage of Grand Total Amount Due (USD)* $ 0.00" at bounding box center [180, 264] width 298 height 36
drag, startPoint x: 251, startPoint y: 265, endPoint x: 184, endPoint y: 263, distance: 66.9
click at [184, 263] on div "Type* Dollar Amount Percentage of Grand Total Amount Due (USD)* $ 3608.40" at bounding box center [180, 264] width 298 height 36
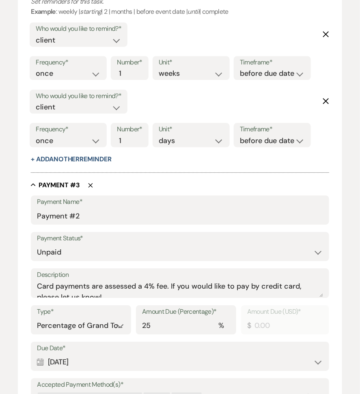
scroll to position [1124, 0]
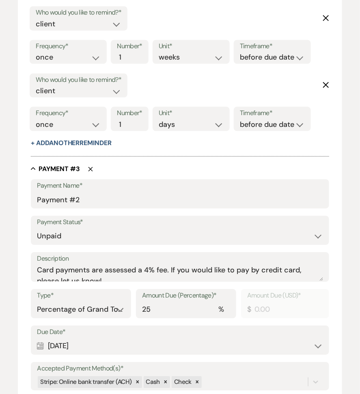
type input "3608.40"
click at [106, 296] on label "Type*" at bounding box center [81, 296] width 88 height 12
click at [99, 311] on select "Dollar Amount Percentage of Grand Total" at bounding box center [81, 310] width 88 height 16
select select "flat"
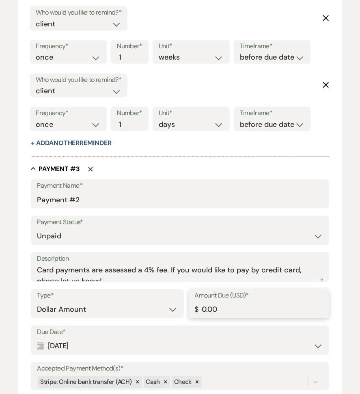
drag, startPoint x: 270, startPoint y: 304, endPoint x: 189, endPoint y: 298, distance: 80.6
click at [189, 298] on div "Amount Due (USD)* $ 0.00" at bounding box center [259, 303] width 140 height 29
paste input "3608.4"
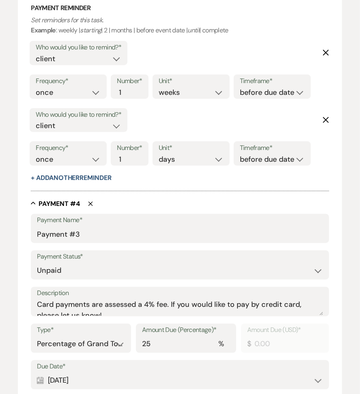
scroll to position [1622, 0]
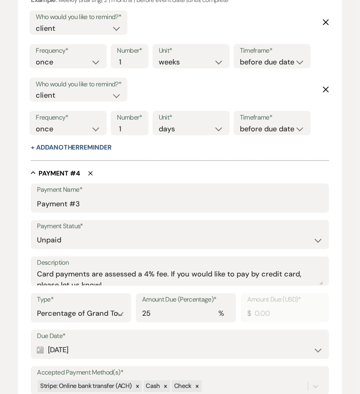
type input "3608.40"
click at [67, 311] on select "Dollar Amount Percentage of Grand Total" at bounding box center [81, 314] width 88 height 16
select select "flat"
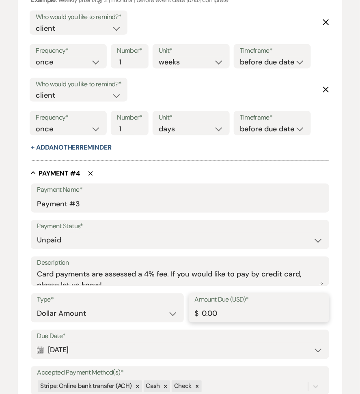
drag, startPoint x: 228, startPoint y: 307, endPoint x: 235, endPoint y: 315, distance: 9.8
click at [235, 315] on input "0.00" at bounding box center [259, 314] width 128 height 16
paste input "3608.4"
type input "3608.40"
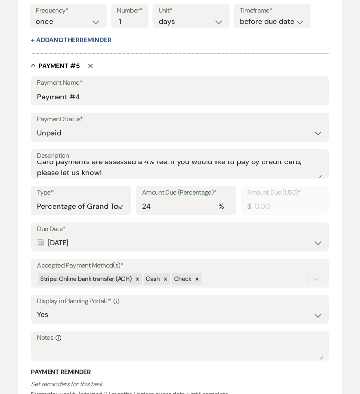
scroll to position [2238, 0]
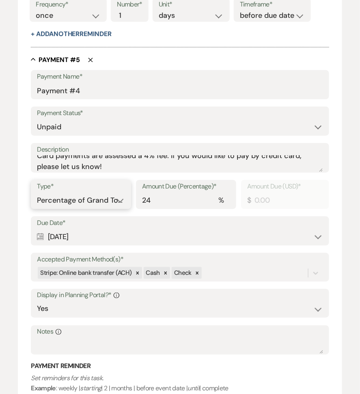
click at [107, 203] on select "Dollar Amount Percentage of Grand Total" at bounding box center [81, 201] width 88 height 16
select select "flat"
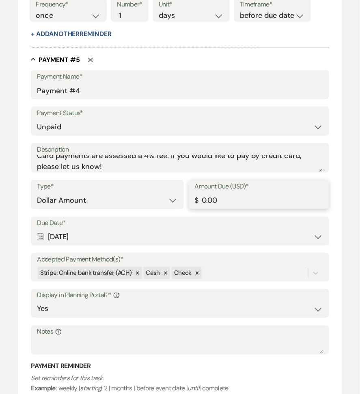
drag, startPoint x: 233, startPoint y: 201, endPoint x: 122, endPoint y: 199, distance: 111.5
click at [125, 200] on div "Type* Dollar Amount Percentage of Grand Total Amount Due (USD)* $ 0.00" at bounding box center [180, 198] width 298 height 36
paste input "3608.4"
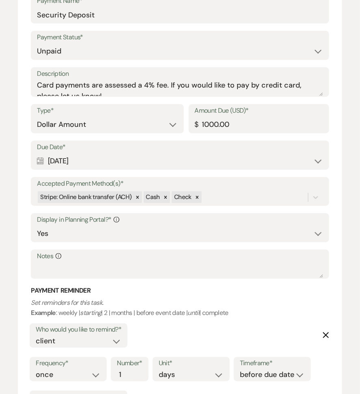
scroll to position [2908, 0]
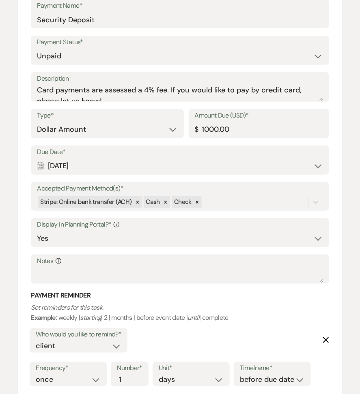
type input "3608.39"
click at [94, 159] on div "Calendar Jul 11, 2026 Expand" at bounding box center [179, 166] width 285 height 16
select select "day"
select select "beforeEventDate"
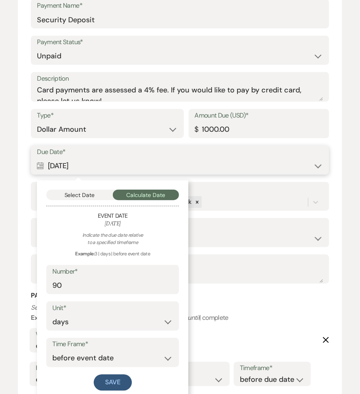
click at [82, 190] on button "Select Date" at bounding box center [79, 195] width 66 height 11
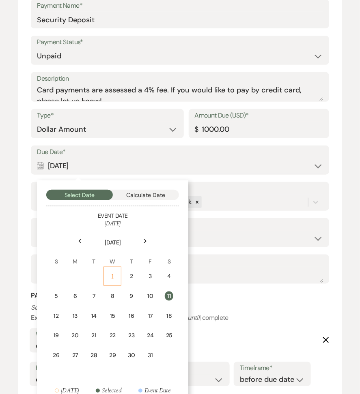
click at [113, 272] on div "1" at bounding box center [112, 276] width 7 height 9
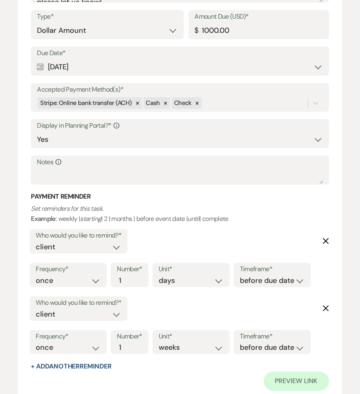
scroll to position [3011, 0]
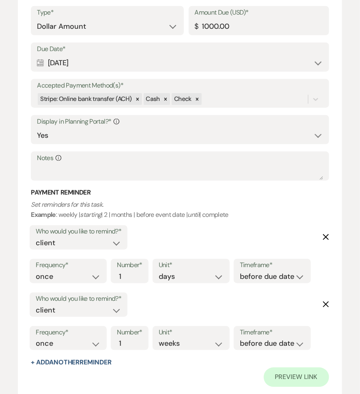
click at [90, 65] on div "Calendar Jul 01, 2026 Expand" at bounding box center [179, 63] width 285 height 16
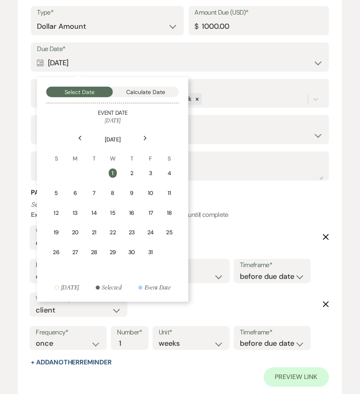
click at [77, 139] on div "Previous" at bounding box center [79, 138] width 13 height 13
click at [77, 138] on div "Previous" at bounding box center [79, 138] width 13 height 13
click at [146, 169] on div "1" at bounding box center [149, 173] width 7 height 9
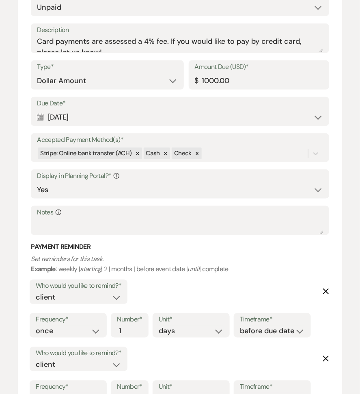
scroll to position [3116, 0]
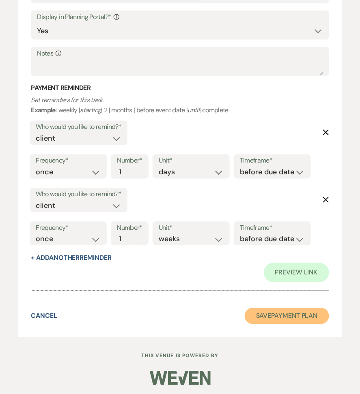
click at [280, 314] on button "Save Payment Plan" at bounding box center [286, 316] width 84 height 16
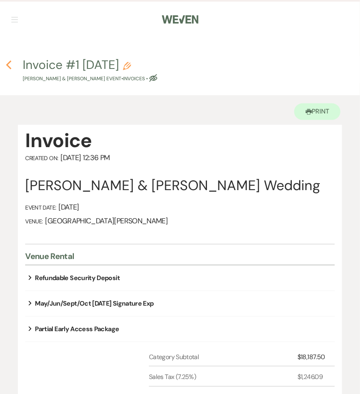
click at [9, 66] on use "button" at bounding box center [8, 64] width 5 height 9
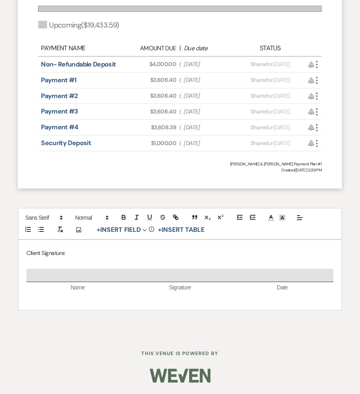
select select "7"
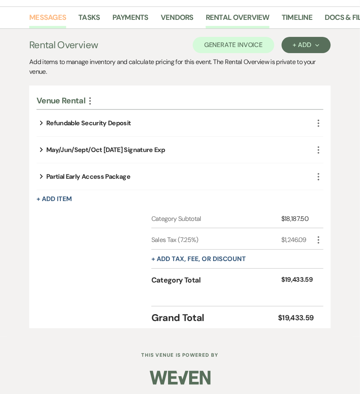
click at [55, 20] on link "Messages" at bounding box center [47, 20] width 37 height 17
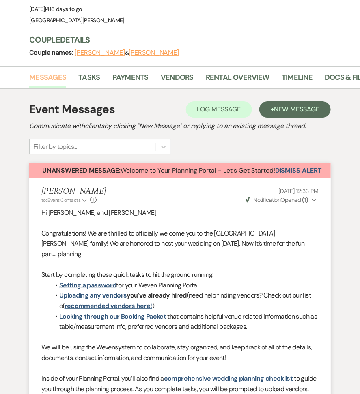
scroll to position [413, 0]
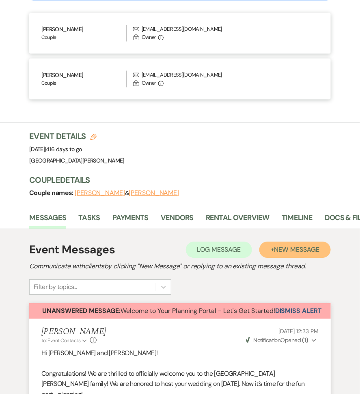
click at [303, 251] on span "New Message" at bounding box center [296, 249] width 45 height 9
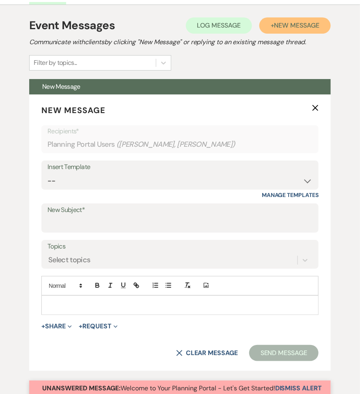
scroll to position [655, 0]
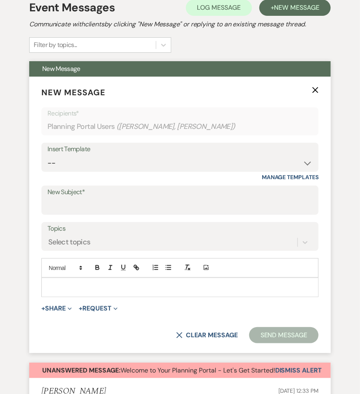
click at [120, 175] on div "Insert Template -- Follow Up WWM Initial Inquiry Response Planning Portal Intro…" at bounding box center [179, 162] width 277 height 38
click at [118, 161] on select "-- Follow Up WWM Initial Inquiry Response Planning Portal Introduction (Booked …" at bounding box center [179, 163] width 265 height 16
select select "4637"
type input "Your Contract for White Willow Meadows!"
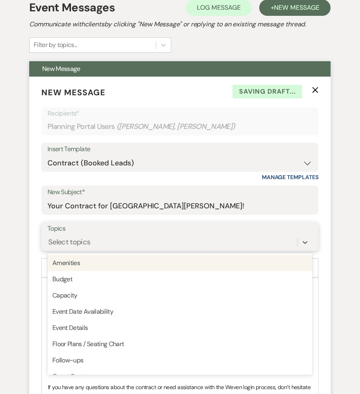
click at [101, 242] on div "Select topics" at bounding box center [172, 242] width 250 height 14
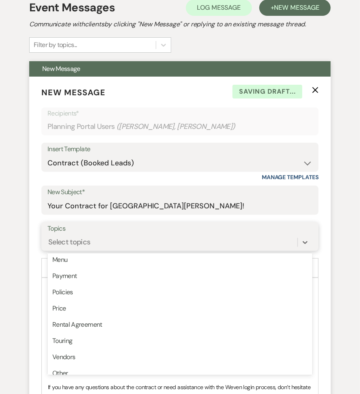
scroll to position [206, 0]
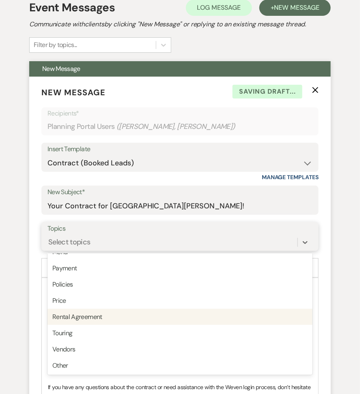
click at [86, 312] on div "Rental Agreement" at bounding box center [179, 317] width 265 height 16
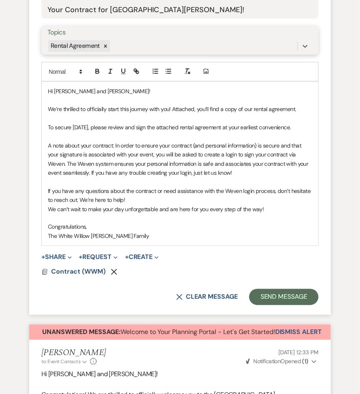
scroll to position [853, 0]
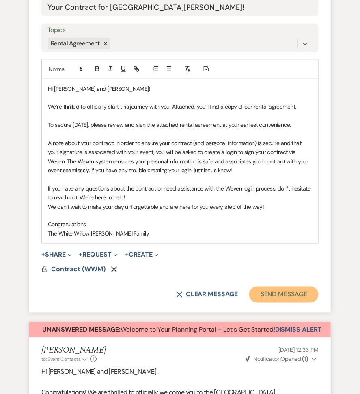
click at [289, 293] on button "Send Message" at bounding box center [283, 295] width 69 height 16
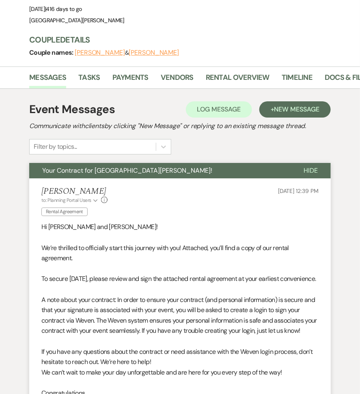
scroll to position [544, 0]
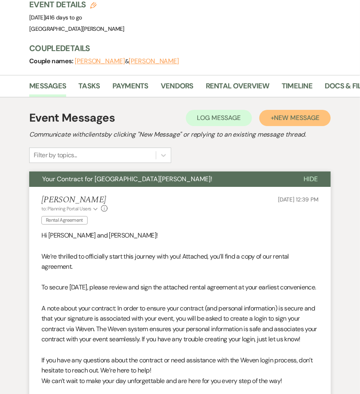
click at [292, 110] on button "+ New Message" at bounding box center [294, 118] width 71 height 16
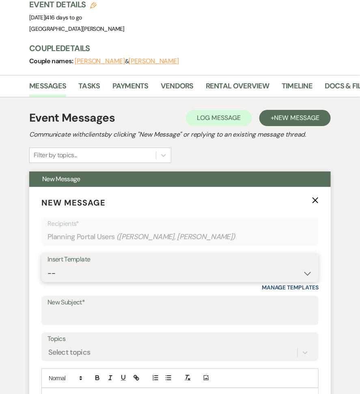
click at [124, 266] on select "-- Follow Up WWM Initial Inquiry Response Planning Portal Introduction (Booked …" at bounding box center [179, 274] width 265 height 16
select select "5027"
type input "Your Invoice & Payment Plan for White Willow Meadows!"
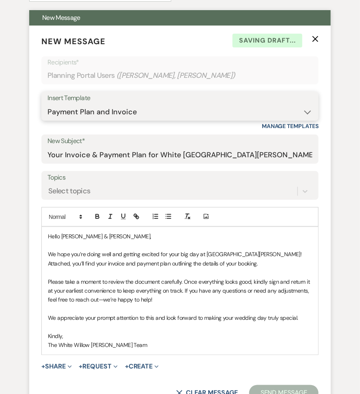
scroll to position [730, 0]
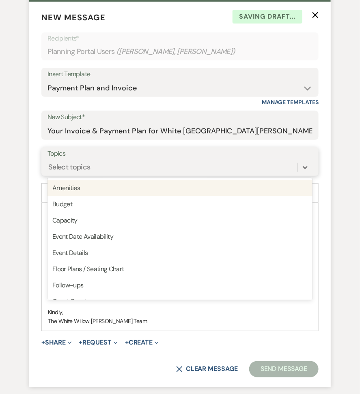
click at [90, 171] on div "Select topics" at bounding box center [172, 167] width 250 height 14
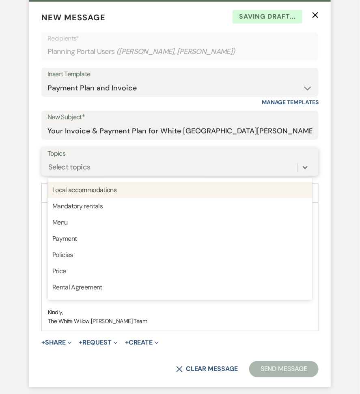
scroll to position [161, 0]
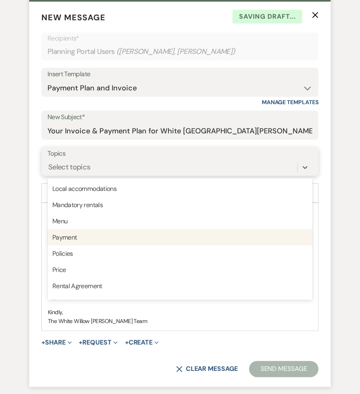
click at [89, 235] on div "Payment" at bounding box center [179, 237] width 265 height 16
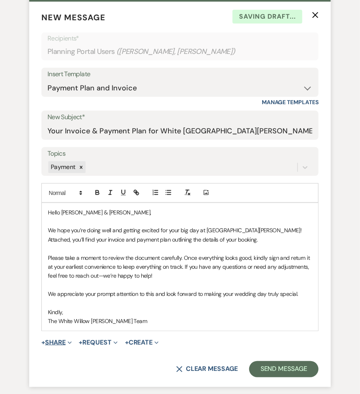
click at [67, 342] on button "+ Share Expand" at bounding box center [56, 342] width 30 height 6
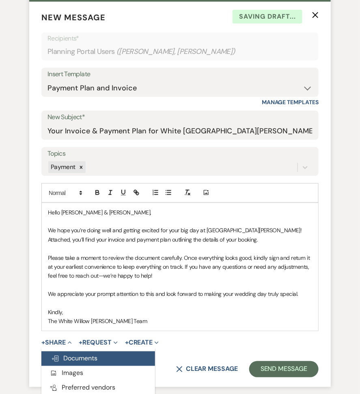
click at [69, 354] on span "Doc Upload Documents" at bounding box center [74, 358] width 46 height 9
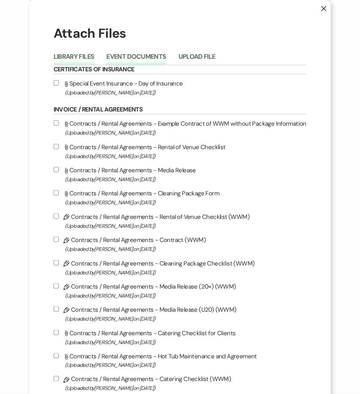
click at [128, 62] on button "Event Documents" at bounding box center [136, 59] width 60 height 11
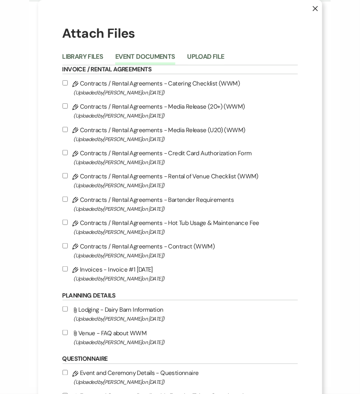
click at [113, 279] on span "(Uploaded by Ashley Norman on Aug 18th, 2025 )" at bounding box center [186, 278] width 224 height 9
click at [68, 272] on input "Pencil Invoices - Invoice #1 8-18-2025 (Uploaded by Ashley Norman on Aug 18th, …" at bounding box center [64, 268] width 5 height 5
checkbox input "true"
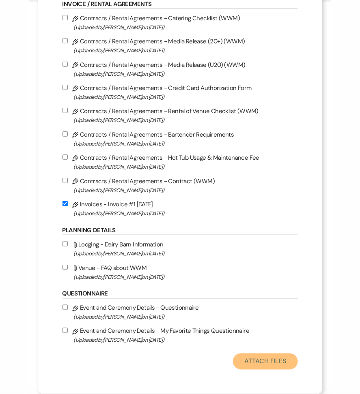
click at [256, 357] on button "Attach Files" at bounding box center [265, 361] width 64 height 16
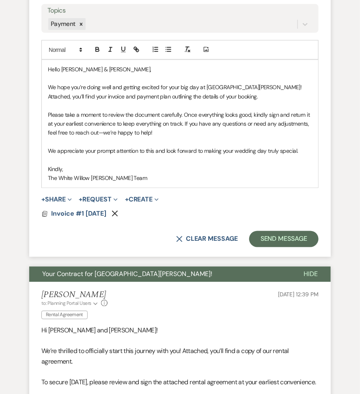
scroll to position [892, 0]
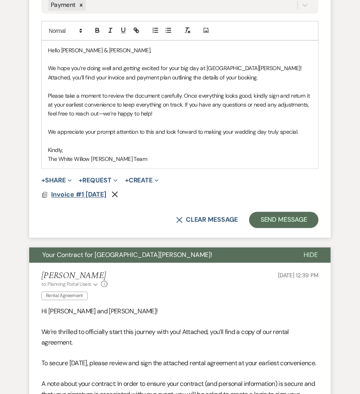
click at [63, 190] on span "Invoice #1 8-18-2025" at bounding box center [78, 195] width 55 height 10
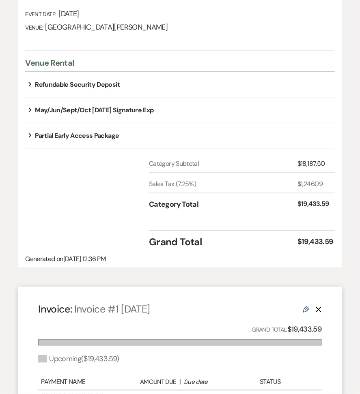
scroll to position [159, 0]
click at [32, 142] on div "Expand Partial Early Access Package" at bounding box center [179, 136] width 309 height 25
click at [32, 133] on icon "Expand" at bounding box center [29, 136] width 3 height 10
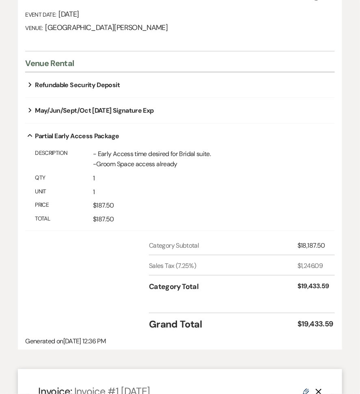
click at [32, 133] on button "Collapse" at bounding box center [30, 136] width 10 height 6
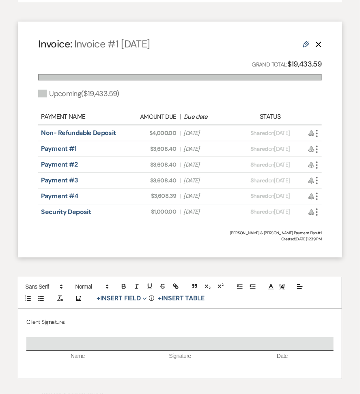
scroll to position [0, 0]
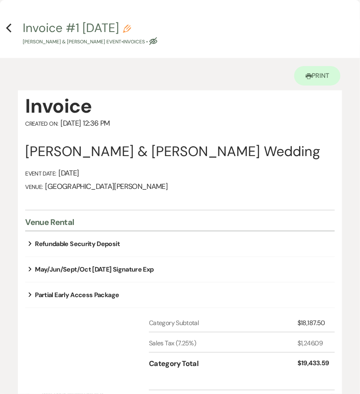
click at [11, 26] on icon "Previous" at bounding box center [9, 28] width 6 height 10
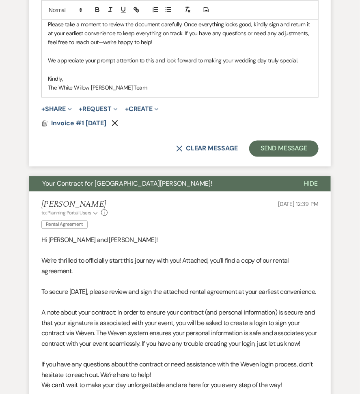
scroll to position [964, 0]
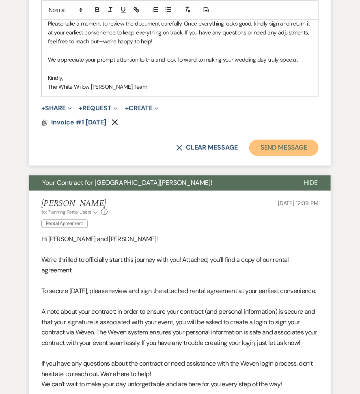
click at [302, 145] on button "Send Message" at bounding box center [283, 148] width 69 height 16
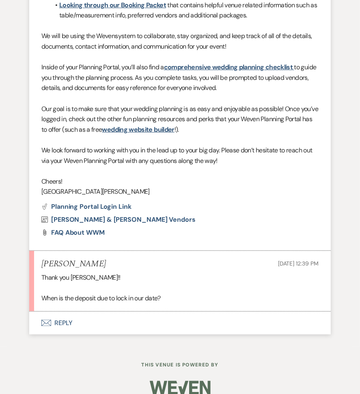
click at [63, 314] on button "Envelope Reply" at bounding box center [179, 323] width 301 height 23
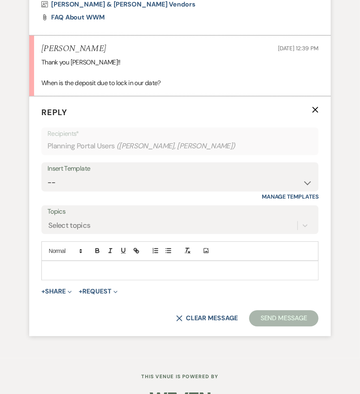
scroll to position [1665, 0]
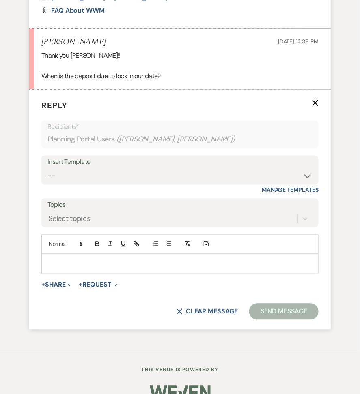
click at [73, 259] on p at bounding box center [180, 263] width 264 height 9
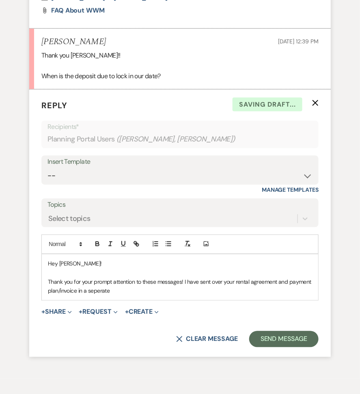
click at [96, 284] on div "Hey Kelsey! Thank you for your prompt attention to these messages! I have sent …" at bounding box center [180, 278] width 276 height 46
click at [97, 281] on p "Thank you for your prompt attention to these messages! I have sent over your re…" at bounding box center [180, 287] width 264 height 18
click at [98, 279] on p "Thank you for your prompt attention to these messages! I have sent over your re…" at bounding box center [180, 287] width 264 height 18
click at [95, 280] on p "Thank you for your prompt attention to these messages! I have sent over your re…" at bounding box center [180, 287] width 264 height 18
click at [131, 283] on div "Hey Kelsey! Thank you for your prompt attention to these messages! I have sent …" at bounding box center [180, 278] width 276 height 46
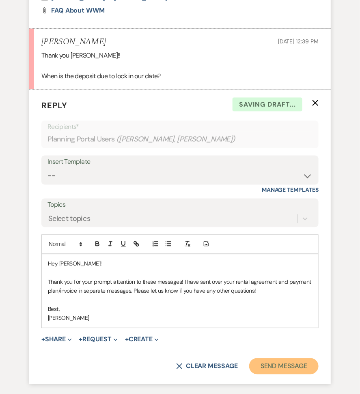
click at [281, 358] on button "Send Message" at bounding box center [283, 366] width 69 height 16
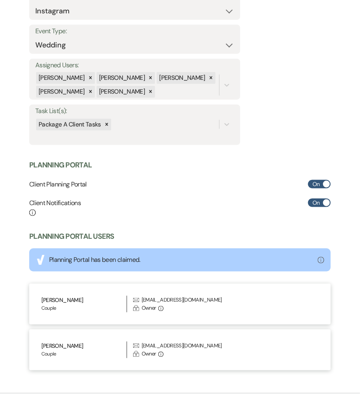
scroll to position [0, 0]
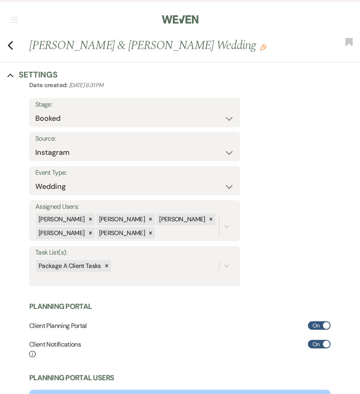
click at [16, 18] on button "button" at bounding box center [14, 19] width 6 height 5
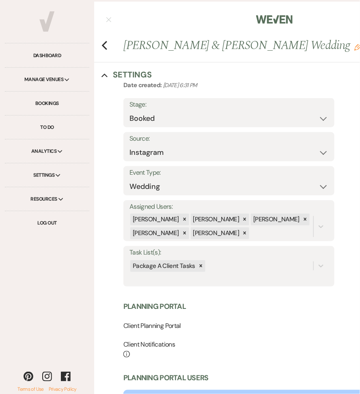
click at [57, 79] on div "Manage Venues Expand" at bounding box center [47, 80] width 84 height 24
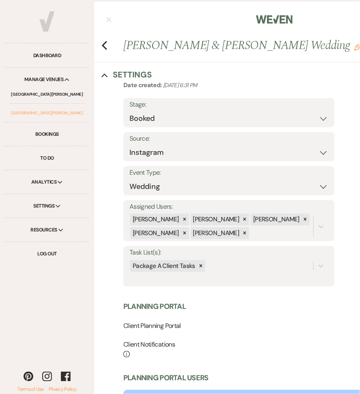
click at [56, 112] on link "[GEOGRAPHIC_DATA][PERSON_NAME]" at bounding box center [47, 113] width 75 height 18
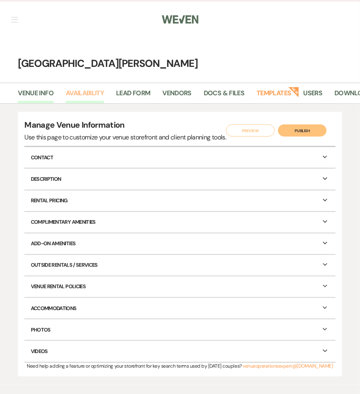
click at [96, 90] on link "Availability" at bounding box center [85, 95] width 38 height 15
select select "3"
select select "2026"
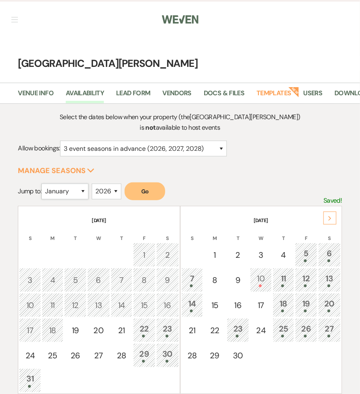
click at [72, 187] on select "January February March April May June July August September October November De…" at bounding box center [64, 192] width 47 height 16
select select "2"
click at [142, 190] on button "Go" at bounding box center [144, 191] width 41 height 18
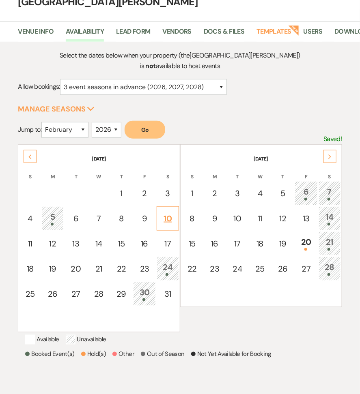
scroll to position [64, 0]
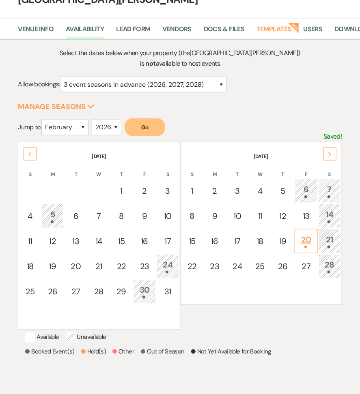
click at [315, 230] on td "20" at bounding box center [305, 241] width 23 height 24
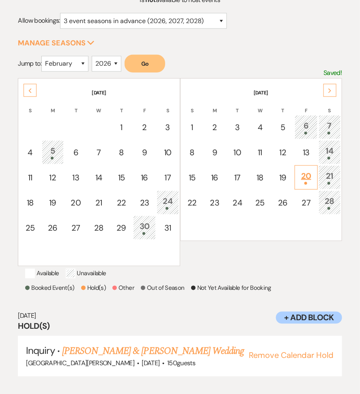
scroll to position [134, 0]
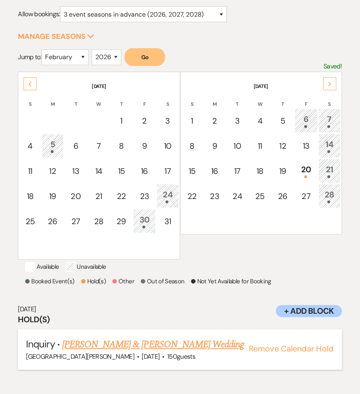
click at [162, 351] on link "Nikola Knapp & Patrick Flynn's Wedding" at bounding box center [153, 345] width 182 height 15
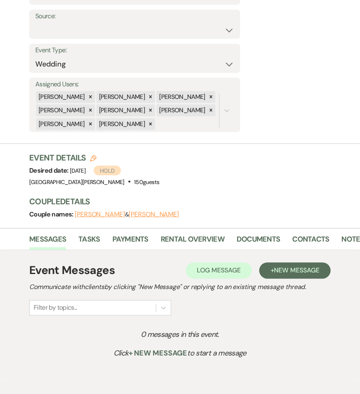
scroll to position [167, 0]
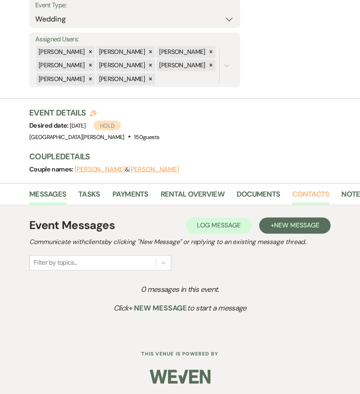
click at [319, 192] on link "Contacts" at bounding box center [310, 197] width 37 height 17
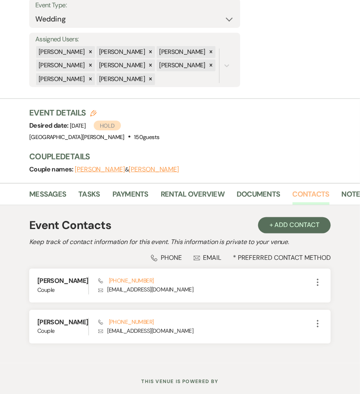
scroll to position [195, 0]
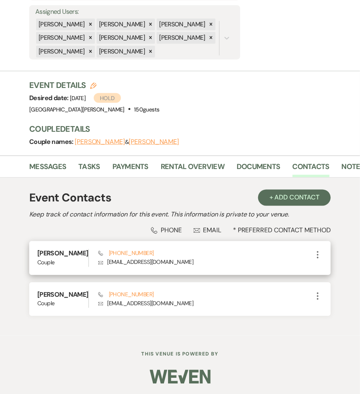
click at [317, 252] on icon "More" at bounding box center [318, 255] width 10 height 10
click at [336, 270] on button "Pencil Edit" at bounding box center [337, 271] width 48 height 14
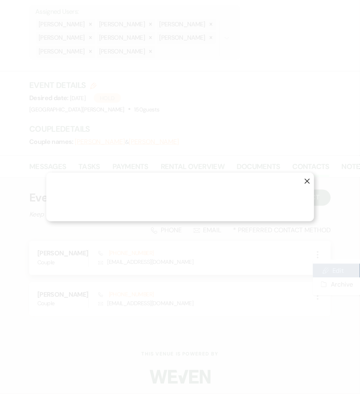
select select "1"
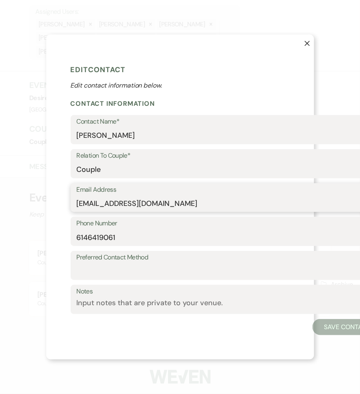
drag, startPoint x: 183, startPoint y: 201, endPoint x: 73, endPoint y: 202, distance: 110.7
click at [73, 202] on div "Email Address [EMAIL_ADDRESS][DOMAIN_NAME]" at bounding box center [226, 197] width 311 height 29
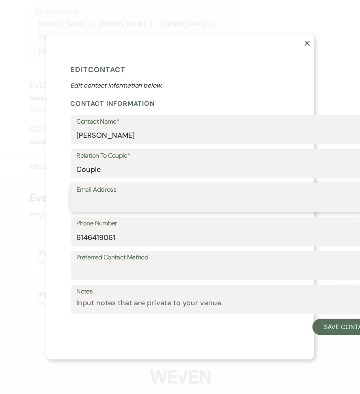
paste input "[PERSON_NAME][EMAIL_ADDRESS][PERSON_NAME][DOMAIN_NAME]"
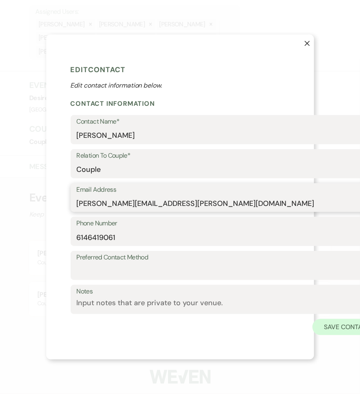
type input "[PERSON_NAME][EMAIL_ADDRESS][PERSON_NAME][DOMAIN_NAME]"
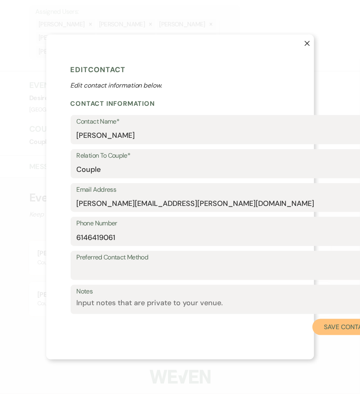
click at [330, 328] on button "Save Contact" at bounding box center [346, 327] width 69 height 16
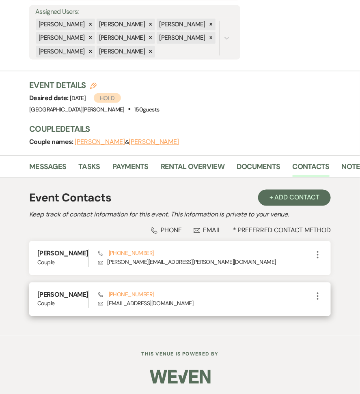
click at [319, 295] on icon "More" at bounding box center [318, 296] width 10 height 10
click at [326, 309] on use "button" at bounding box center [326, 312] width 6 height 6
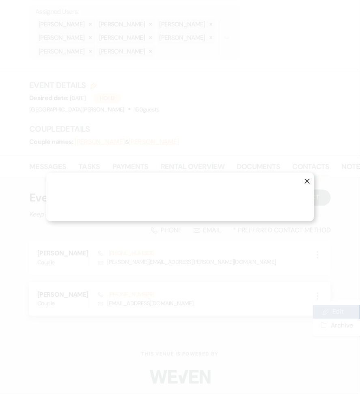
select select "1"
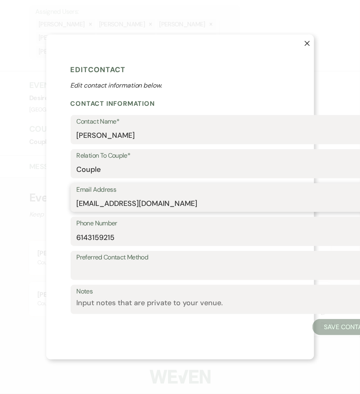
drag, startPoint x: 182, startPoint y: 200, endPoint x: 58, endPoint y: 199, distance: 124.5
click at [57, 199] on div "X Edit Contact Edit contact information below. Contact Information Contact Name…" at bounding box center [180, 196] width 268 height 325
paste input "pflynn.freeman"
type input "pflynn.freeman@gmail.com"
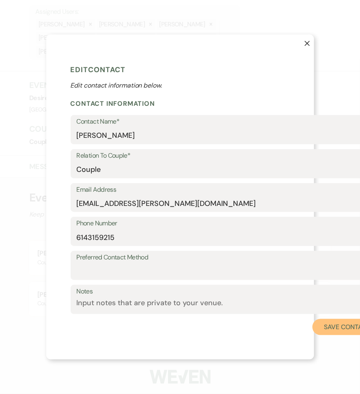
click at [327, 322] on button "Save Contact" at bounding box center [346, 327] width 69 height 16
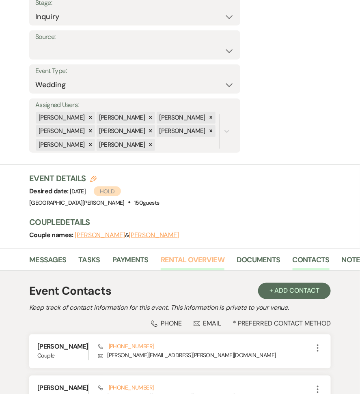
scroll to position [9, 0]
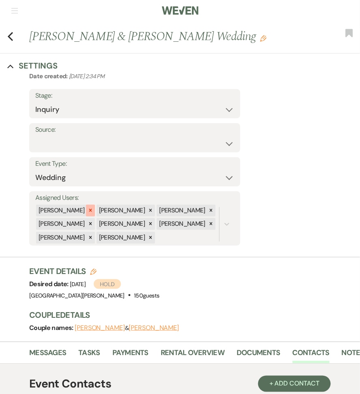
click at [86, 212] on div at bounding box center [90, 211] width 9 height 12
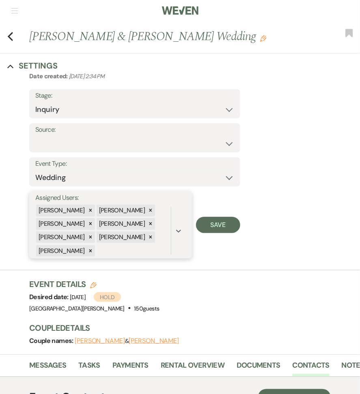
click at [88, 212] on icon at bounding box center [91, 211] width 6 height 6
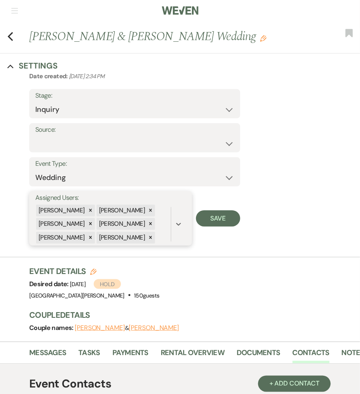
click at [86, 212] on div at bounding box center [90, 211] width 9 height 12
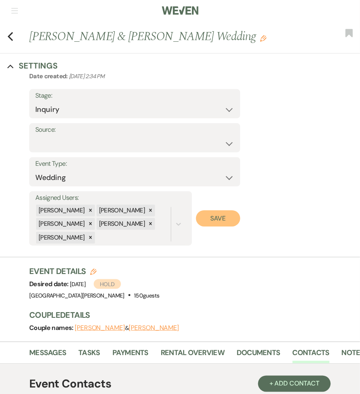
click at [222, 221] on button "Save" at bounding box center [218, 218] width 44 height 16
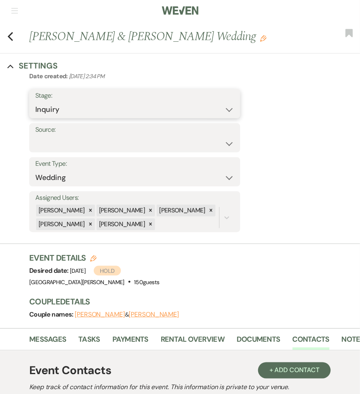
click at [140, 111] on select "Inquiry Follow Up Tour Requested Tour Confirmed Toured Proposal Sent Booked Lost" at bounding box center [134, 110] width 199 height 16
select select "7"
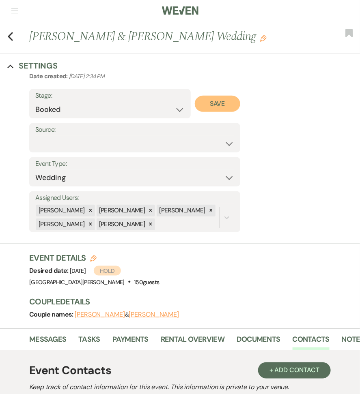
click at [216, 105] on button "Save" at bounding box center [218, 104] width 46 height 16
select select "1"
select select "823"
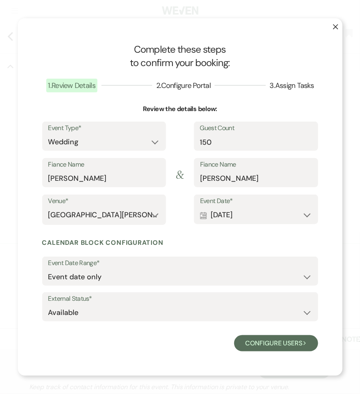
click at [165, 323] on div "External Status* Available Unavailable" at bounding box center [180, 308] width 276 height 32
click at [158, 316] on select "Available Unavailable" at bounding box center [179, 313] width 263 height 16
select select "false"
click at [266, 348] on button "Configure users Next" at bounding box center [276, 343] width 84 height 16
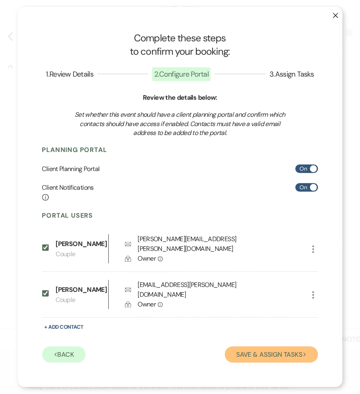
click at [267, 347] on button "Save & Assign Tasks Next" at bounding box center [271, 355] width 93 height 16
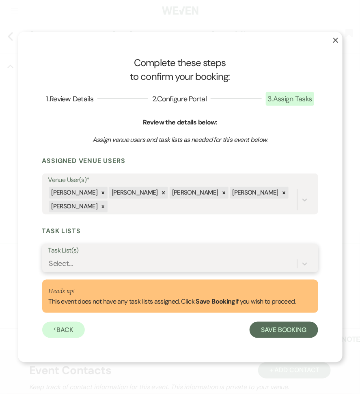
click at [141, 261] on div "Select..." at bounding box center [172, 264] width 248 height 14
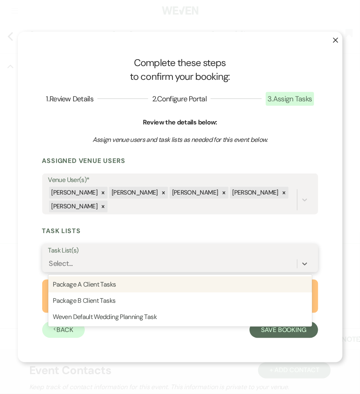
click at [132, 276] on div "Package A Client Tasks" at bounding box center [179, 284] width 263 height 16
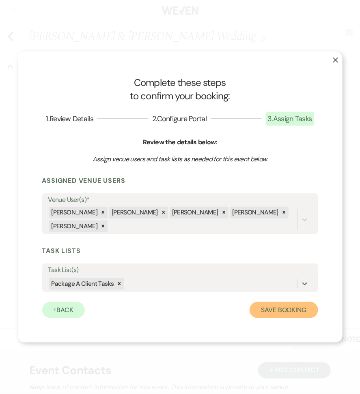
click at [281, 302] on button "Save Booking" at bounding box center [283, 310] width 68 height 16
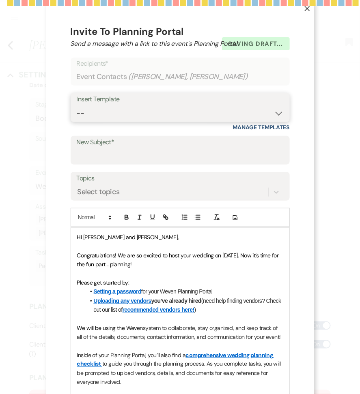
click at [174, 107] on select "-- Follow Up WWM Initial Inquiry Response Planning Portal Introduction (Booked …" at bounding box center [180, 113] width 207 height 16
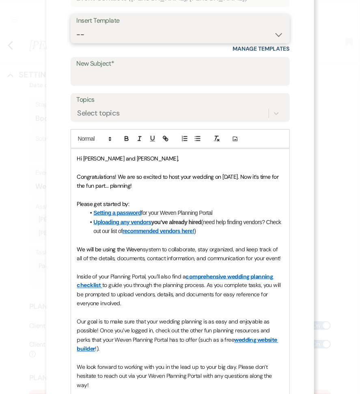
scroll to position [116, 0]
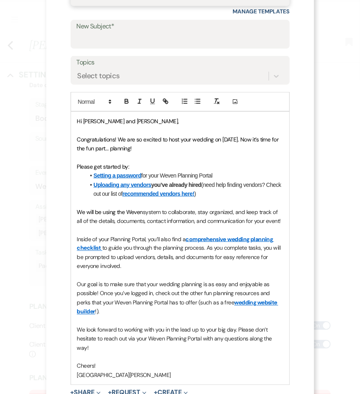
select select "4633"
type input "Welcome to Your Planning Portal - Let's Get Started!"
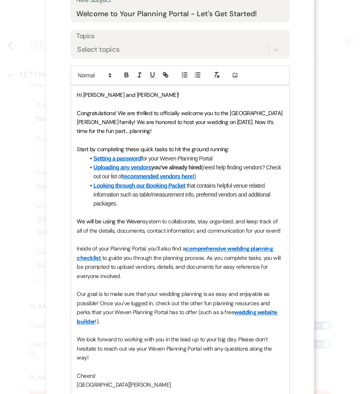
scroll to position [248, 0]
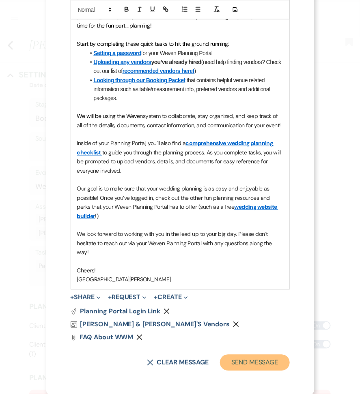
click at [255, 361] on button "Send Message" at bounding box center [254, 363] width 69 height 16
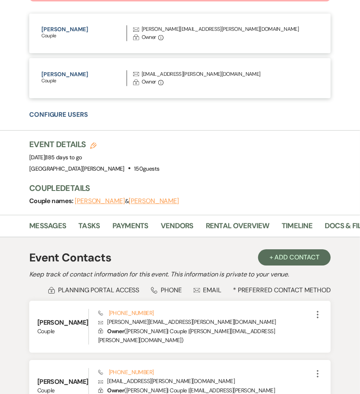
scroll to position [413, 0]
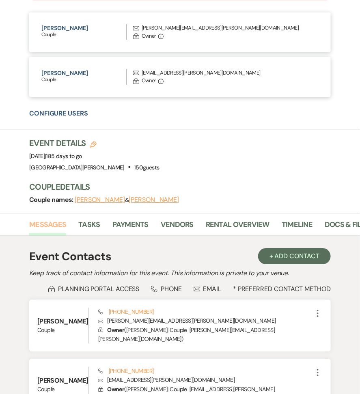
click at [45, 220] on link "Messages" at bounding box center [47, 227] width 37 height 17
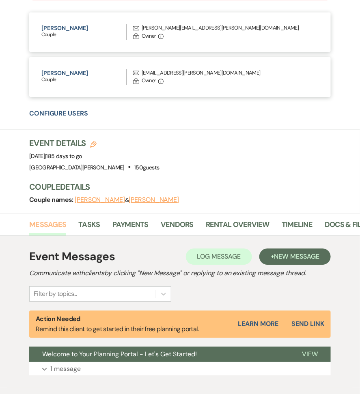
scroll to position [465, 0]
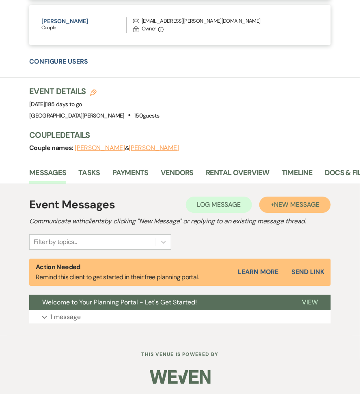
click at [291, 207] on span "New Message" at bounding box center [296, 204] width 45 height 9
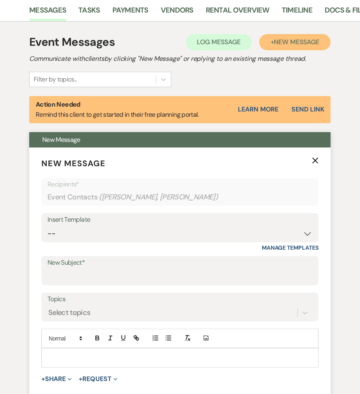
scroll to position [642, 0]
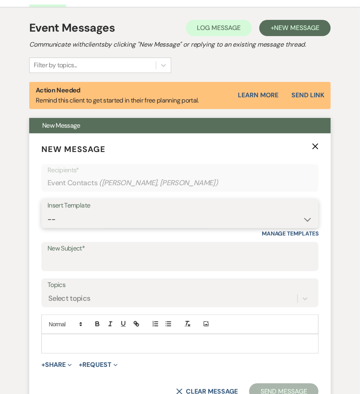
click at [94, 223] on select "-- Follow Up WWM Initial Inquiry Response Planning Portal Introduction (Booked …" at bounding box center [179, 220] width 265 height 16
select select "4637"
type input "Your Contract for White Willow Meadows!"
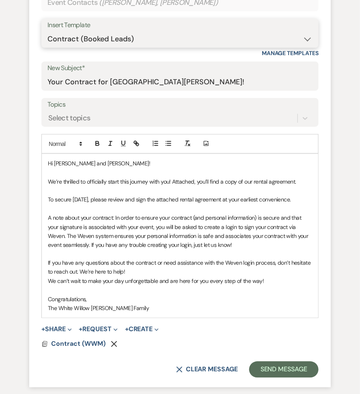
scroll to position [837, 0]
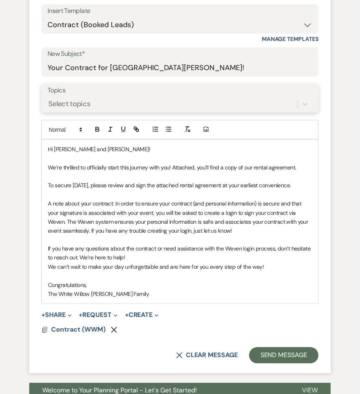
click at [99, 105] on div "Select topics" at bounding box center [172, 104] width 250 height 14
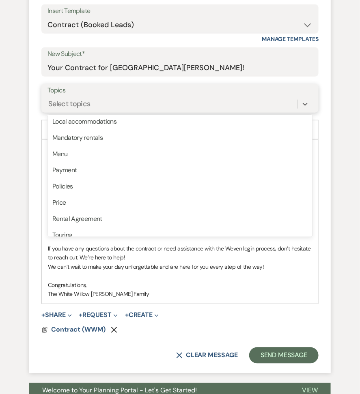
scroll to position [187, 0]
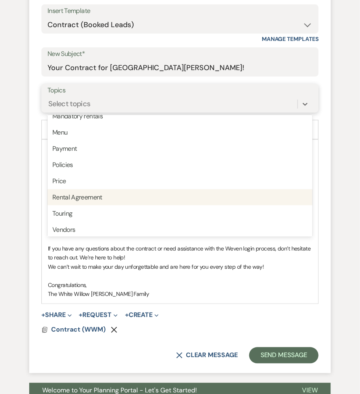
click at [86, 194] on div "Rental Agreement" at bounding box center [179, 197] width 265 height 16
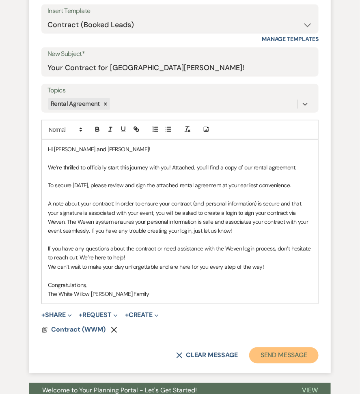
click at [278, 350] on button "Send Message" at bounding box center [283, 355] width 69 height 16
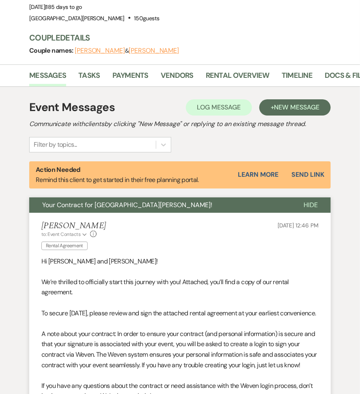
scroll to position [379, 0]
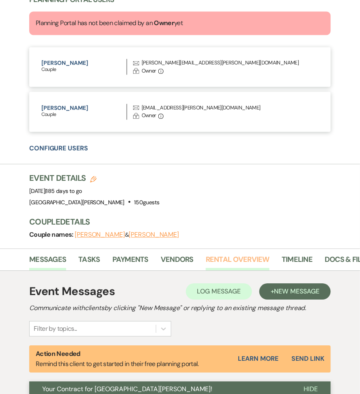
click at [245, 254] on link "Rental Overview" at bounding box center [238, 262] width 64 height 17
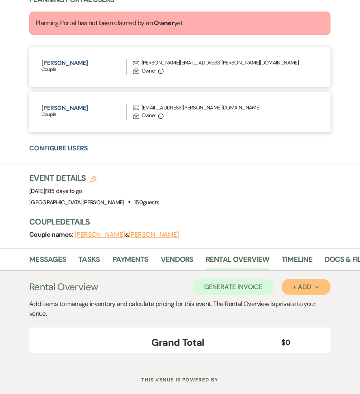
click at [323, 290] on button "+ Add Next" at bounding box center [305, 287] width 49 height 16
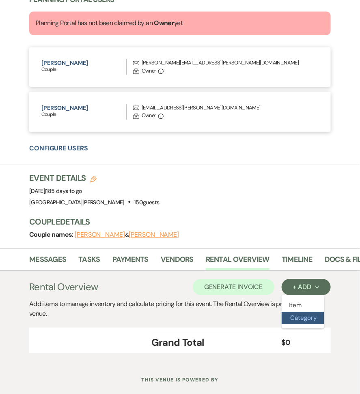
click at [306, 322] on button "Category" at bounding box center [302, 318] width 43 height 13
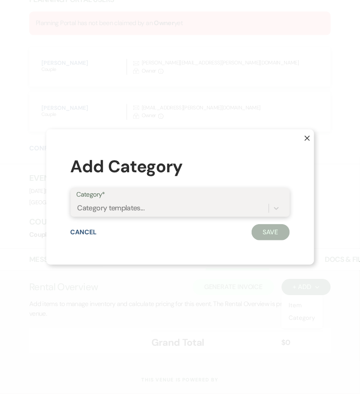
click at [242, 214] on div "Category templates..." at bounding box center [173, 208] width 192 height 14
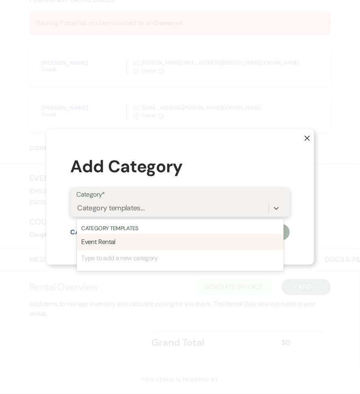
click at [221, 240] on div "Event Rental" at bounding box center [180, 242] width 207 height 16
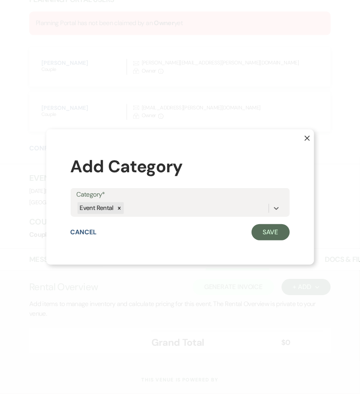
click at [267, 223] on div "Category* option Event Rental, selected. 0 results available. Select is focused…" at bounding box center [180, 206] width 219 height 36
click at [267, 229] on button "Save" at bounding box center [270, 232] width 38 height 16
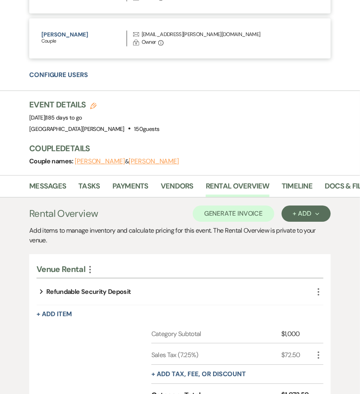
scroll to position [456, 0]
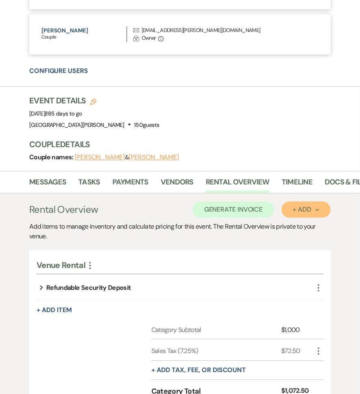
click at [304, 208] on div "+ Add Next" at bounding box center [306, 209] width 26 height 6
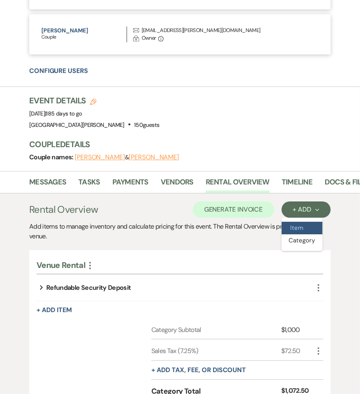
click at [301, 225] on button "Item" at bounding box center [301, 228] width 41 height 13
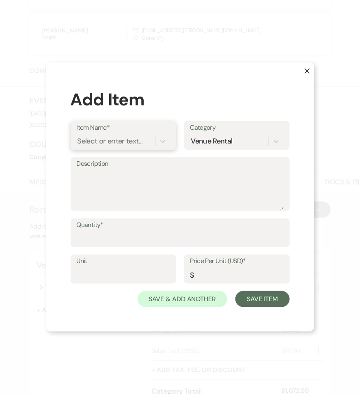
click at [100, 144] on div "Select or enter text..." at bounding box center [109, 141] width 65 height 11
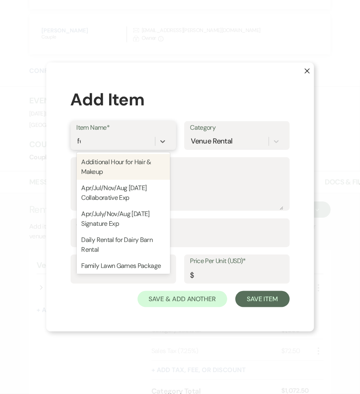
type input "feb"
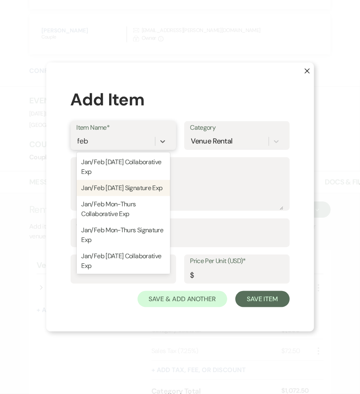
click at [129, 191] on div "Jan/Feb Friday Signature Exp" at bounding box center [123, 188] width 93 height 16
type textarea "Venue Rental: 1PM - 12AM Seating for up to 350 guests Guest tables to accamadat…"
type input "1"
type input "7500"
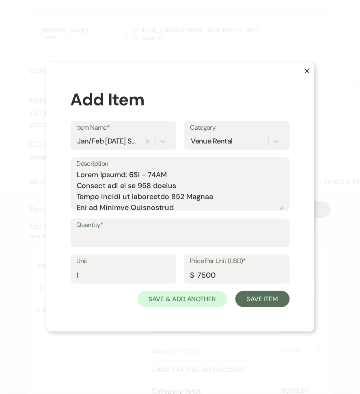
click at [118, 230] on label "Quantity*" at bounding box center [180, 225] width 207 height 12
click at [118, 231] on input "Quantity*" at bounding box center [180, 239] width 207 height 16
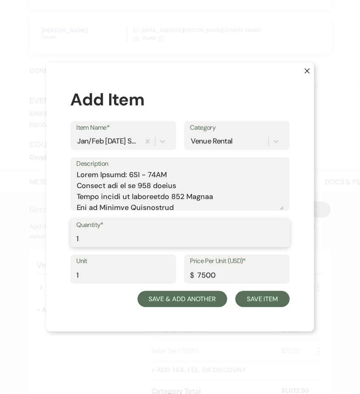
type input "1"
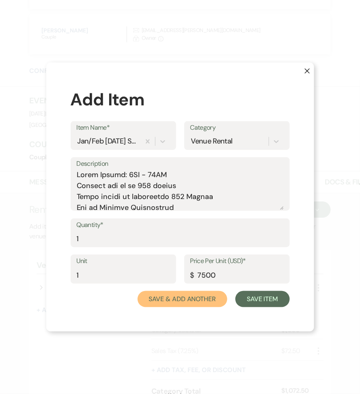
click at [209, 295] on button "Save & Add Another" at bounding box center [182, 299] width 90 height 16
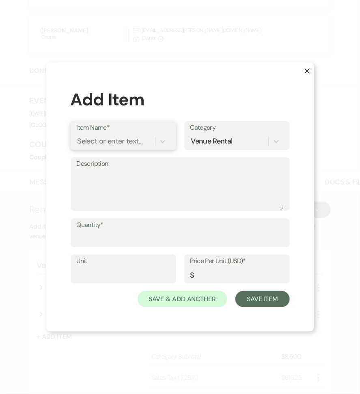
click at [130, 137] on div "Select or enter text..." at bounding box center [109, 141] width 65 height 11
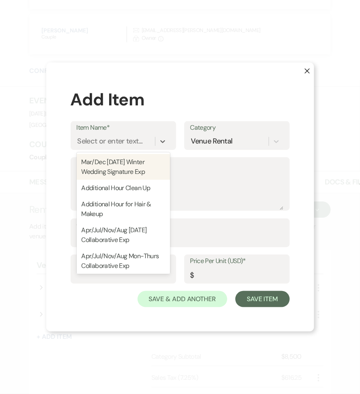
click at [310, 76] on button "X" at bounding box center [301, 74] width 26 height 25
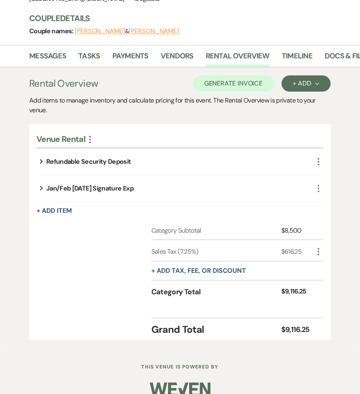
scroll to position [587, 0]
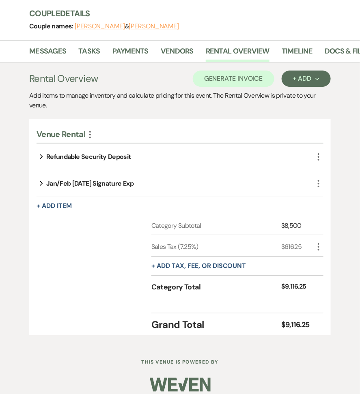
click at [317, 246] on icon "More" at bounding box center [318, 247] width 10 height 10
click at [324, 261] on icon "Pencil" at bounding box center [324, 263] width 5 height 6
select select "3"
select select "false"
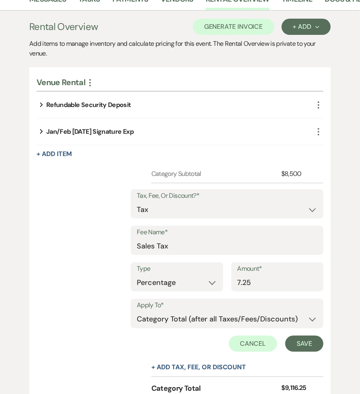
scroll to position [647, 0]
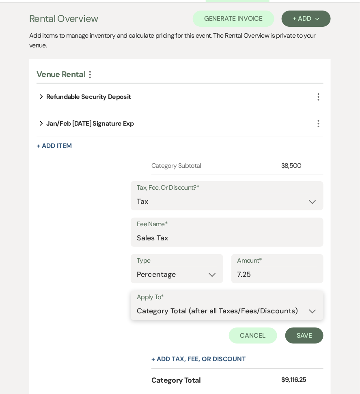
click at [149, 304] on select "Selected Items Category Subtotal (before all Taxes/Fees/Discounts) Category Tot…" at bounding box center [227, 311] width 180 height 16
select select "0"
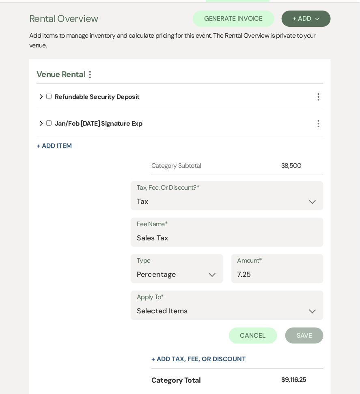
click at [52, 124] on label at bounding box center [50, 122] width 9 height 5
click at [51, 124] on input "checkbox" at bounding box center [48, 122] width 5 height 5
checkbox input "true"
click at [309, 331] on button "Save" at bounding box center [304, 336] width 38 height 16
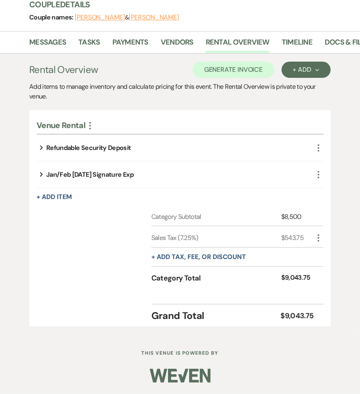
scroll to position [594, 0]
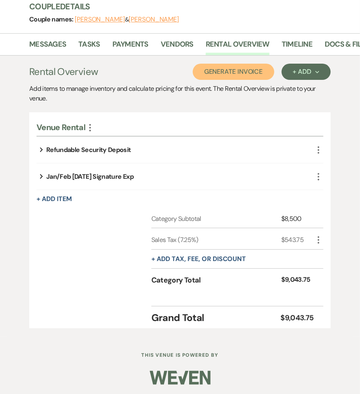
click at [251, 68] on button "Generate Invoice" at bounding box center [233, 72] width 81 height 16
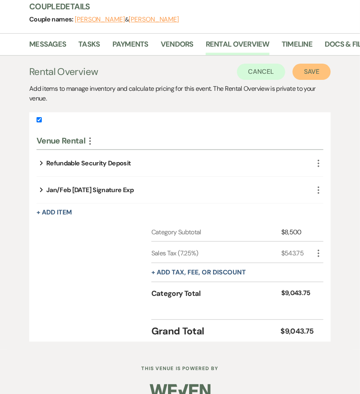
click at [301, 75] on button "Save" at bounding box center [311, 72] width 38 height 16
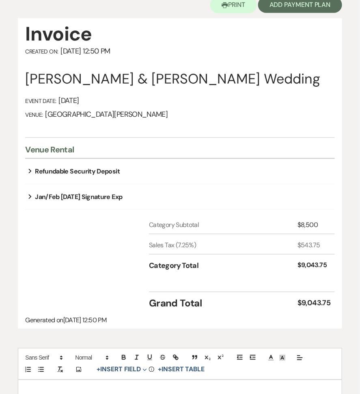
scroll to position [223, 0]
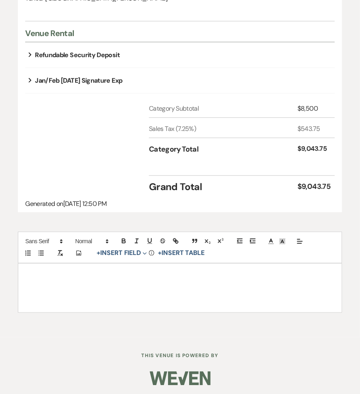
click at [126, 299] on div at bounding box center [179, 288] width 323 height 49
click at [124, 250] on button "+ Insert Field Expand" at bounding box center [122, 253] width 56 height 10
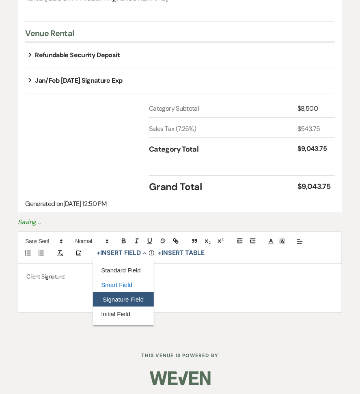
drag, startPoint x: 125, startPoint y: 285, endPoint x: 126, endPoint y: 295, distance: 9.4
click at [126, 295] on div "Standard Field Smart Field Signature Field Initial Field" at bounding box center [123, 292] width 61 height 58
click at [126, 295] on button "Signature Field" at bounding box center [123, 299] width 61 height 15
select select "signatureField"
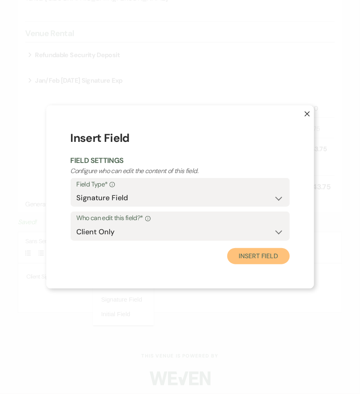
click at [264, 255] on button "Insert Field" at bounding box center [258, 256] width 62 height 16
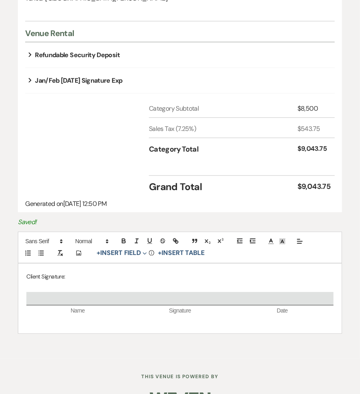
scroll to position [0, 0]
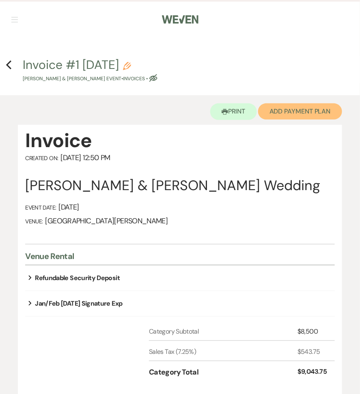
click at [286, 114] on button "Add Payment Plan" at bounding box center [300, 111] width 84 height 16
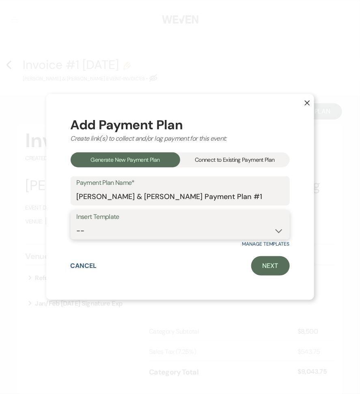
click at [146, 231] on select "-- Regular Payment Plan: Deposit & Security Deposit, 4 Payments Security Deposi…" at bounding box center [180, 231] width 207 height 16
select select "347"
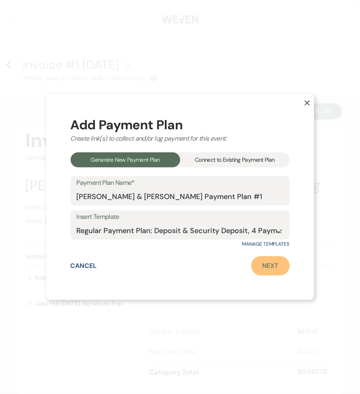
click at [269, 263] on link "Next" at bounding box center [270, 265] width 39 height 19
select select "27551"
select select "2"
select select "flat"
select select "true"
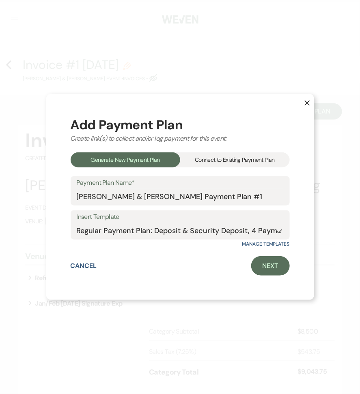
select select "client"
select select "weeks"
select select "client"
select select "days"
select select "2"
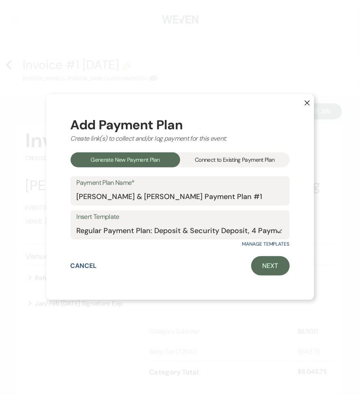
select select "percentage"
select select "true"
select select "client"
select select "weeks"
select select "client"
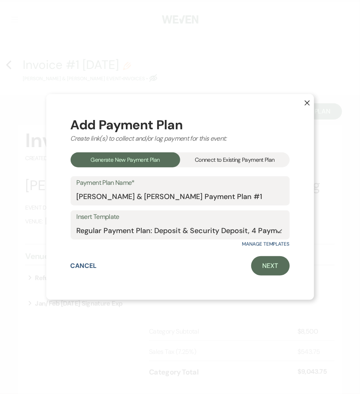
select select "days"
select select "2"
select select "percentage"
select select "true"
select select "client"
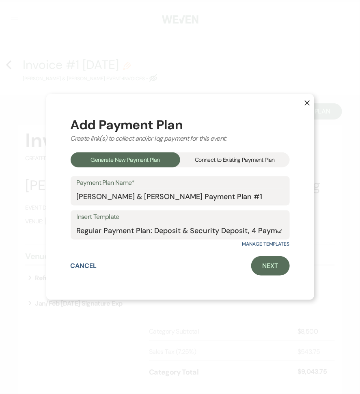
select select "weeks"
select select "client"
select select "days"
select select "2"
select select "percentage"
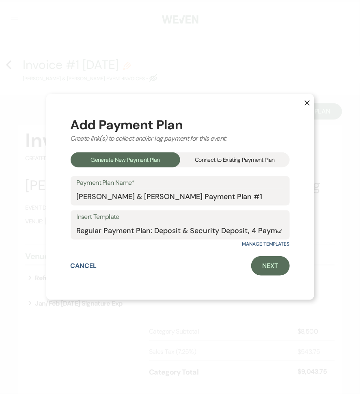
select select "true"
select select "client"
select select "weeks"
select select "client"
select select "days"
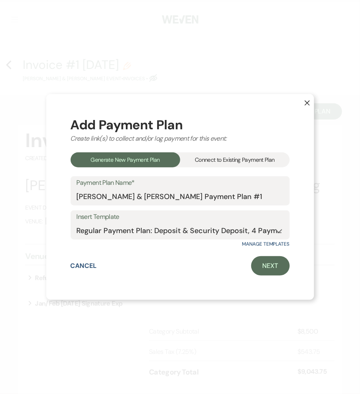
select select "2"
select select "percentage"
select select "true"
select select "client"
select select "days"
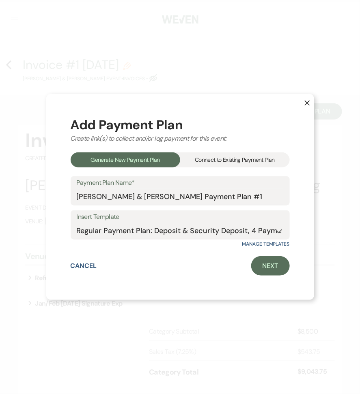
select select "client"
select select "weeks"
select select "2"
select select "flat"
select select "true"
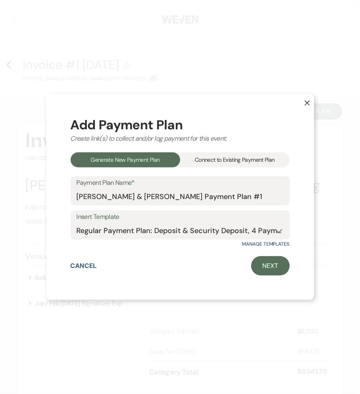
select select "client"
select select "days"
select select "client"
select select "weeks"
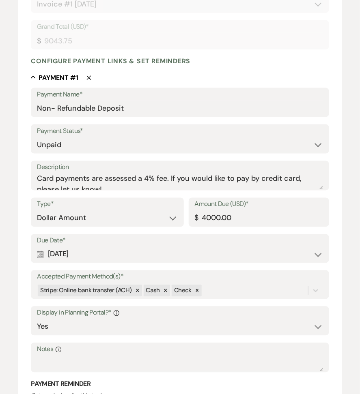
scroll to position [230, 0]
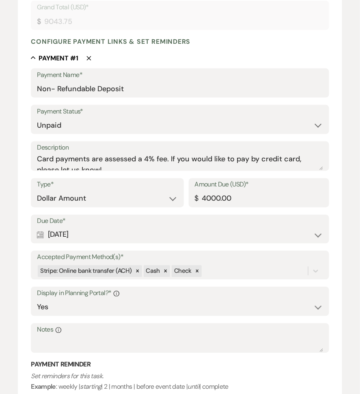
click at [93, 223] on label "Due Date*" at bounding box center [179, 222] width 285 height 12
click at [89, 242] on div "Calendar Aug 25, 2025 Expand" at bounding box center [179, 235] width 285 height 16
select select "week"
select select "afterBookedDate"
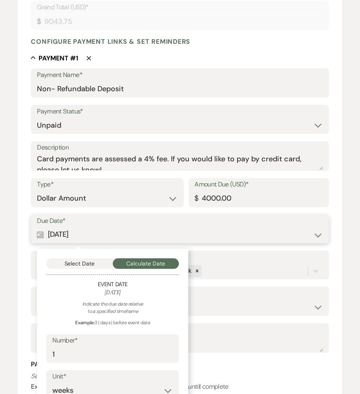
click at [86, 264] on button "Select Date" at bounding box center [79, 264] width 66 height 11
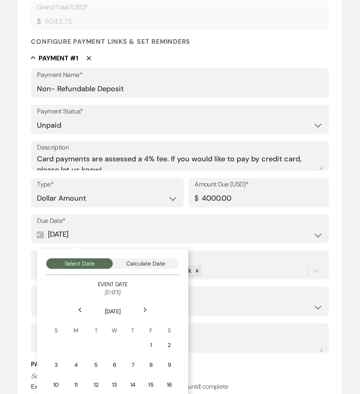
click at [141, 311] on div "Next" at bounding box center [145, 310] width 13 height 13
click at [69, 344] on td "1" at bounding box center [75, 345] width 18 height 19
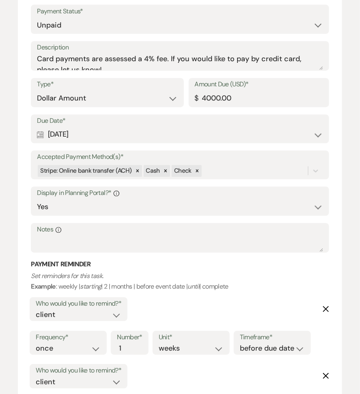
scroll to position [331, 0]
click at [124, 129] on div "Calendar Sep 01, 2025 Expand" at bounding box center [179, 134] width 285 height 16
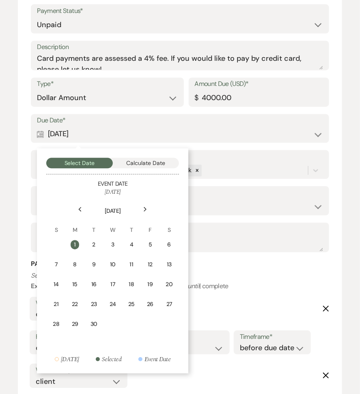
click at [83, 208] on div "Previous" at bounding box center [79, 209] width 13 height 13
click at [74, 325] on div "25" at bounding box center [76, 326] width 11 height 9
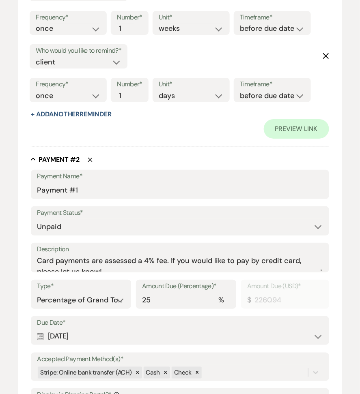
scroll to position [662, 0]
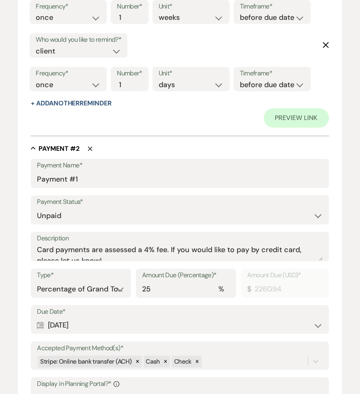
click at [75, 324] on div "Calendar Oct 18, 2025 Expand" at bounding box center [179, 325] width 285 height 16
select select "month"
select select "afterBookedDate"
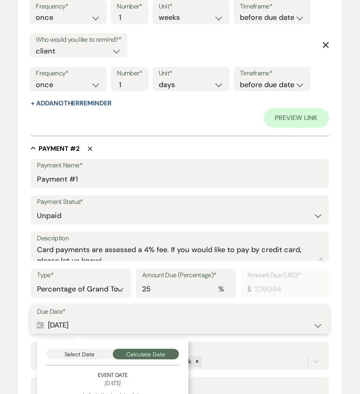
click at [64, 349] on button "Select Date" at bounding box center [79, 354] width 66 height 11
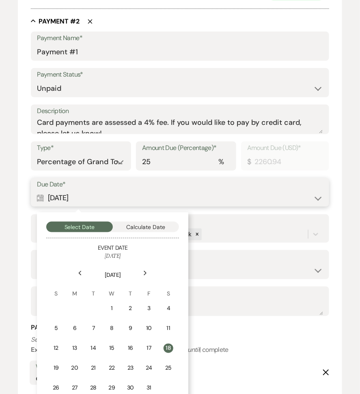
scroll to position [825, 0]
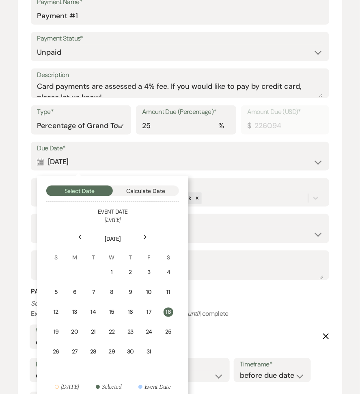
click at [83, 236] on div "Previous" at bounding box center [79, 237] width 13 height 13
click at [81, 277] on td "1" at bounding box center [75, 272] width 18 height 19
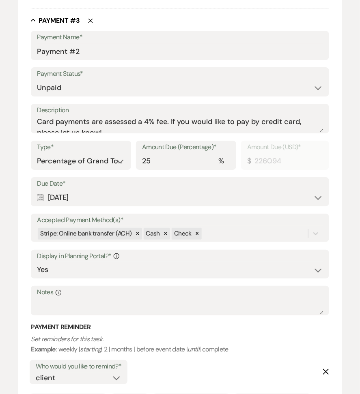
scroll to position [1316, 0]
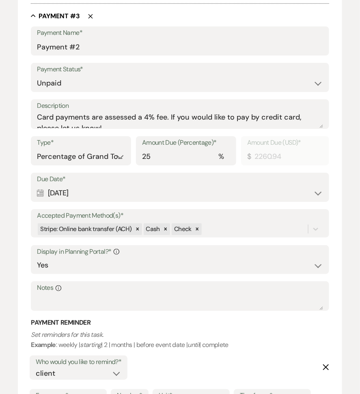
click at [83, 193] on div "Calendar Jun 20, 2025 Expand" at bounding box center [179, 193] width 285 height 16
select select "month"
select select "beforeEventDate"
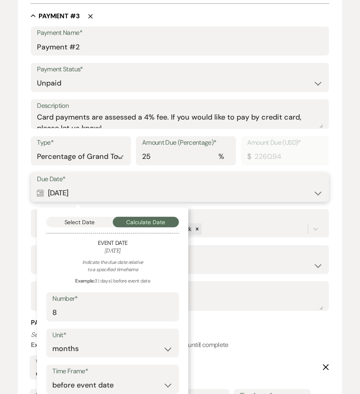
click at [80, 224] on button "Select Date" at bounding box center [79, 222] width 66 height 11
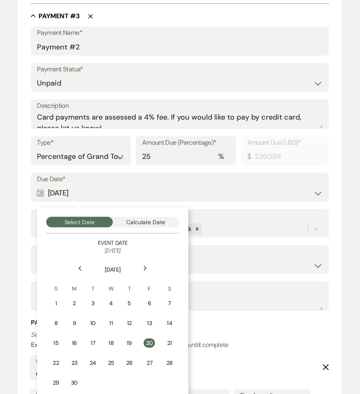
click at [149, 266] on div "Next" at bounding box center [145, 268] width 13 height 13
click at [147, 266] on icon "Next" at bounding box center [145, 268] width 4 height 5
click at [110, 306] on td "1" at bounding box center [113, 303] width 18 height 19
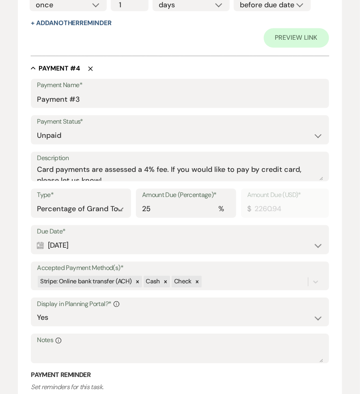
scroll to position [1813, 0]
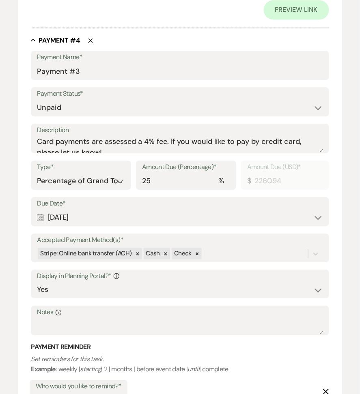
click at [86, 221] on div "Calendar Aug 20, 2025 Expand" at bounding box center [179, 218] width 285 height 16
select select "month"
select select "beforeEventDate"
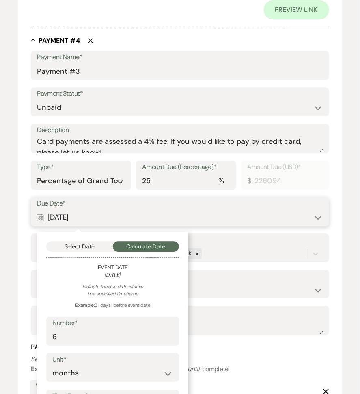
click at [86, 250] on button "Select Date" at bounding box center [79, 246] width 66 height 11
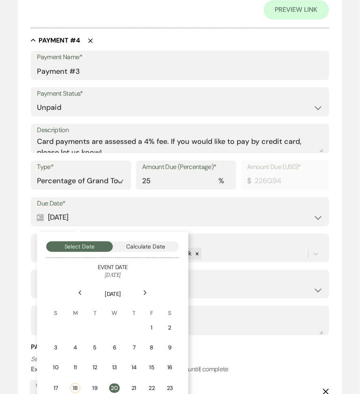
click at [150, 294] on div "Next" at bounding box center [145, 292] width 13 height 13
click at [150, 295] on div "Next" at bounding box center [145, 292] width 13 height 13
click at [85, 288] on div "Previous" at bounding box center [79, 292] width 13 height 13
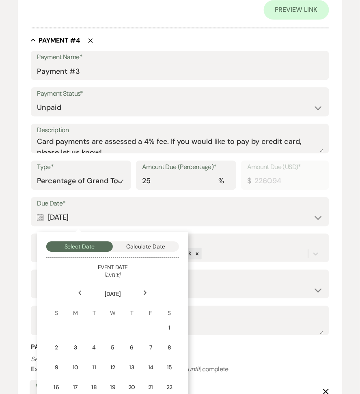
click at [171, 324] on div "1" at bounding box center [168, 327] width 7 height 9
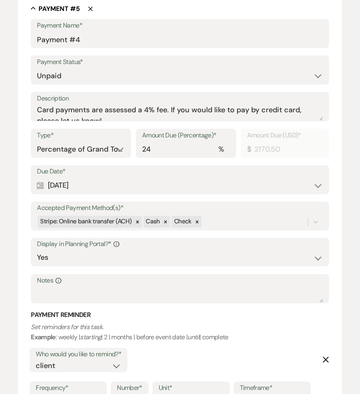
scroll to position [2369, 0]
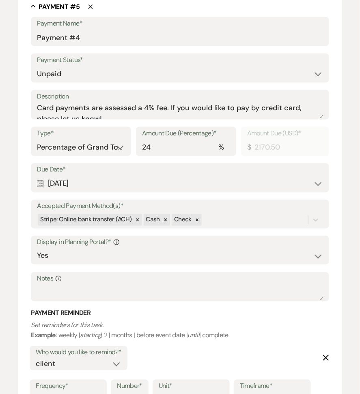
click at [106, 176] on div "Calendar Nov 22, 2025 Expand" at bounding box center [179, 184] width 285 height 16
select select "day"
select select "beforeEventDate"
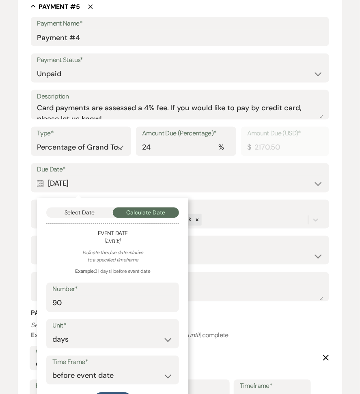
click at [89, 201] on div "Select Date Calculate Date Event Date February 20, 2026 Indicate the due date r…" at bounding box center [112, 308] width 151 height 220
click at [89, 212] on button "Select Date" at bounding box center [79, 213] width 66 height 11
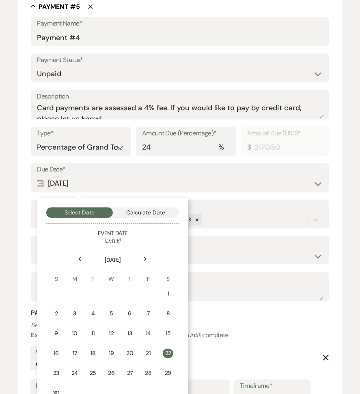
click at [144, 253] on div "Next" at bounding box center [145, 259] width 13 height 13
click at [80, 285] on td "1" at bounding box center [75, 294] width 18 height 19
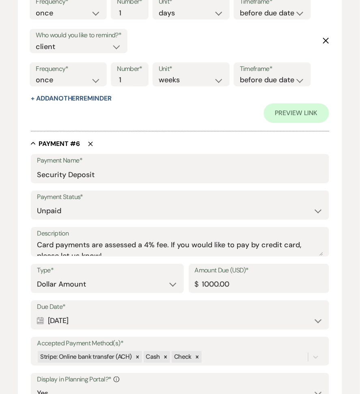
scroll to position [2763, 0]
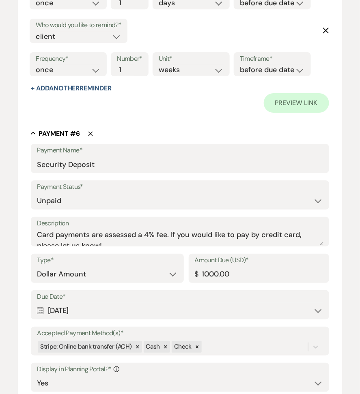
click at [77, 305] on div "Calendar Nov 22, 2025 Expand" at bounding box center [179, 311] width 285 height 16
select select "day"
select select "beforeEventDate"
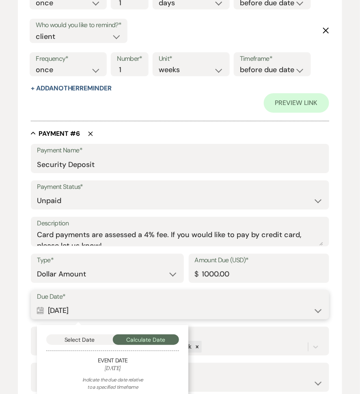
click at [76, 342] on button "Select Date" at bounding box center [79, 339] width 66 height 11
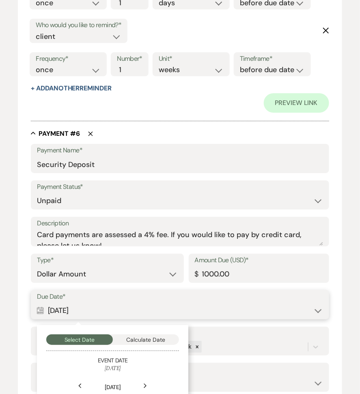
scroll to position [2827, 0]
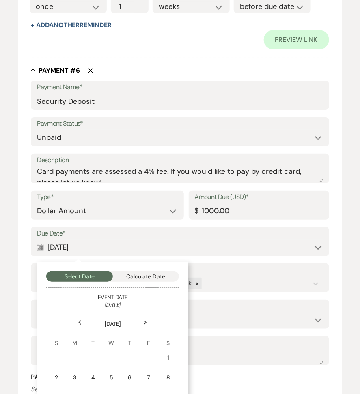
click at [134, 323] on th "November 2025" at bounding box center [112, 319] width 131 height 18
click at [141, 323] on div "Next" at bounding box center [145, 322] width 13 height 13
click at [79, 362] on td "1" at bounding box center [75, 357] width 18 height 19
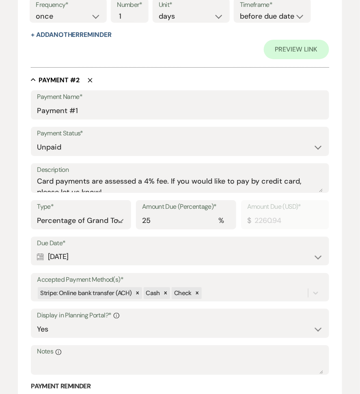
scroll to position [747, 0]
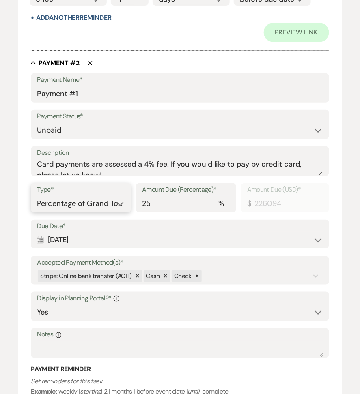
click at [89, 206] on select "Dollar Amount Percentage of Grand Total" at bounding box center [81, 204] width 88 height 16
select select "flat"
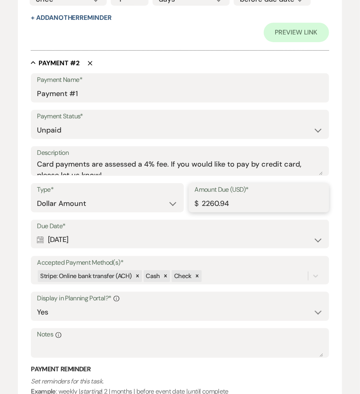
drag, startPoint x: 234, startPoint y: 200, endPoint x: 177, endPoint y: 195, distance: 57.3
click at [177, 196] on div "Type* Dollar Amount Percentage of Grand Total Amount Due (USD)* $ 2260.94" at bounding box center [180, 201] width 298 height 36
drag, startPoint x: 231, startPoint y: 207, endPoint x: 159, endPoint y: 203, distance: 72.3
click at [159, 205] on div "Type* Dollar Amount Percentage of Grand Total Amount Due (USD)* $ 1010.94" at bounding box center [180, 201] width 298 height 36
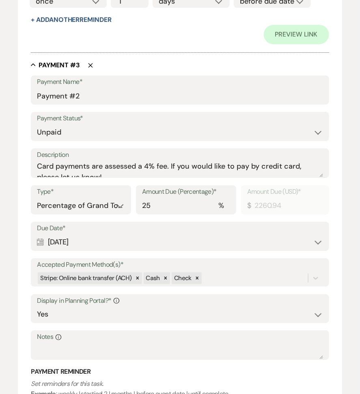
scroll to position [1284, 0]
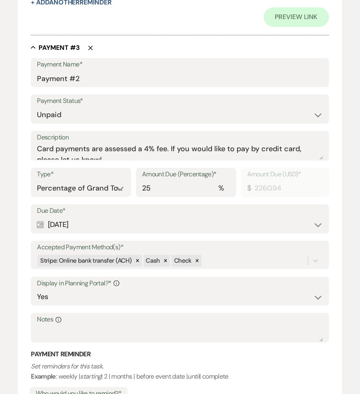
type input "1010.94"
click at [94, 187] on select "Dollar Amount Percentage of Grand Total" at bounding box center [81, 188] width 88 height 16
select select "flat"
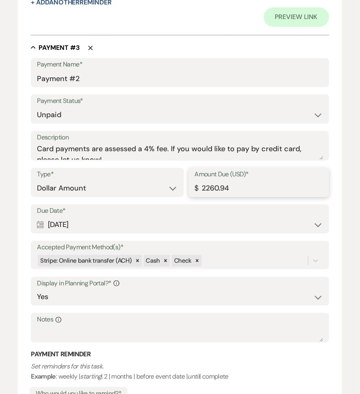
drag, startPoint x: 234, startPoint y: 187, endPoint x: 129, endPoint y: 182, distance: 105.1
click at [131, 184] on div "Type* Dollar Amount Percentage of Grand Total Amount Due (USD)* $ 2260.94" at bounding box center [180, 186] width 298 height 36
paste input "101"
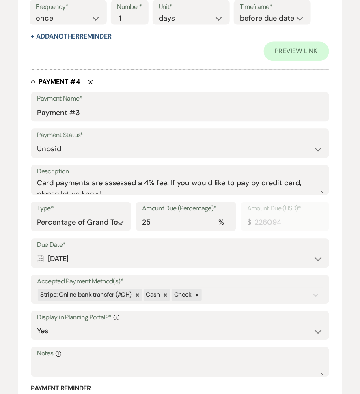
scroll to position [1784, 0]
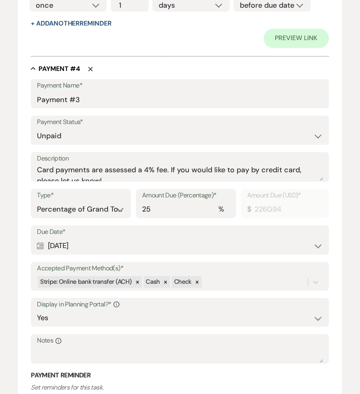
type input "1010.94"
click at [83, 205] on select "Dollar Amount Percentage of Grand Total" at bounding box center [81, 210] width 88 height 16
select select "flat"
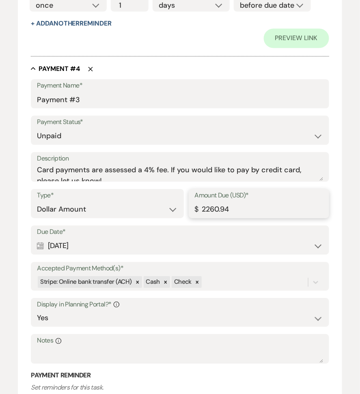
drag, startPoint x: 263, startPoint y: 207, endPoint x: 145, endPoint y: 203, distance: 118.9
click at [147, 204] on div "Type* Dollar Amount Percentage of Grand Total Amount Due (USD)* $ 2260.94" at bounding box center [180, 207] width 298 height 36
paste input "101"
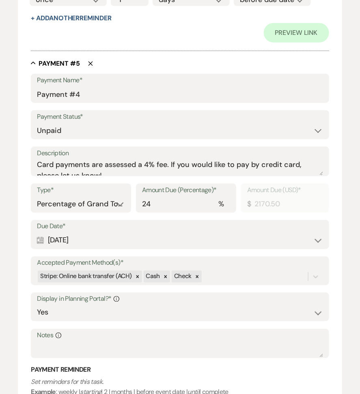
scroll to position [2352, 0]
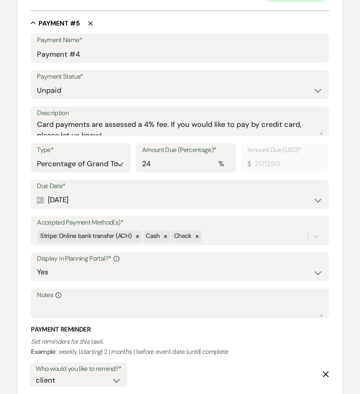
type input "1010.94"
click at [98, 161] on select "Dollar Amount Percentage of Grand Total" at bounding box center [81, 164] width 88 height 16
select select "flat"
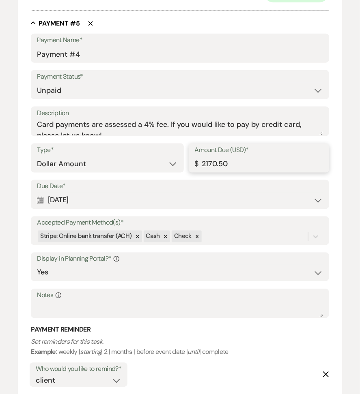
drag, startPoint x: 227, startPoint y: 156, endPoint x: 258, endPoint y: 156, distance: 31.6
click at [149, 156] on div "Type* Dollar Amount Percentage of Grand Total Amount Due (USD)* $ 2170.50" at bounding box center [180, 162] width 298 height 36
drag, startPoint x: 246, startPoint y: 160, endPoint x: 156, endPoint y: 157, distance: 90.4
click at [157, 158] on div "Type* Dollar Amount Percentage of Grand Total Amount Due (USD)* $ 2170.50" at bounding box center [180, 162] width 298 height 36
paste input "1010.94"
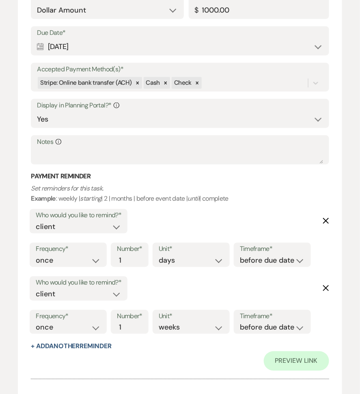
scroll to position [3116, 0]
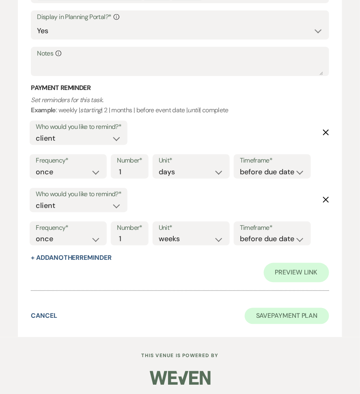
type input "1010.93"
click at [253, 315] on button "Save Payment Plan" at bounding box center [286, 316] width 84 height 16
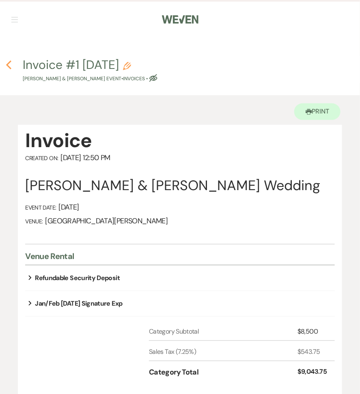
click at [6, 67] on icon "Previous" at bounding box center [9, 65] width 6 height 10
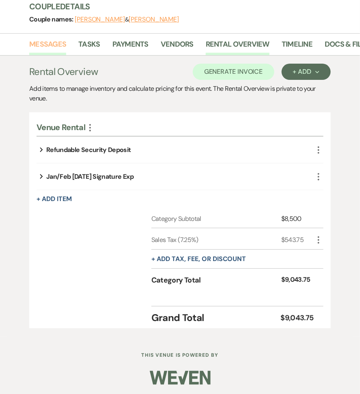
click at [57, 44] on link "Messages" at bounding box center [47, 47] width 37 height 17
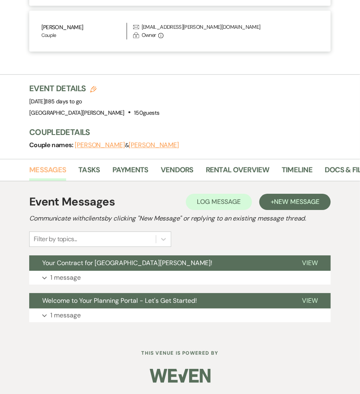
scroll to position [459, 0]
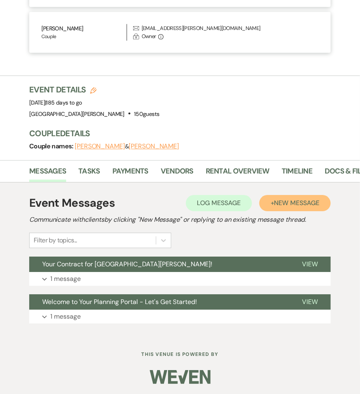
click at [267, 202] on button "+ New Message" at bounding box center [294, 203] width 71 height 16
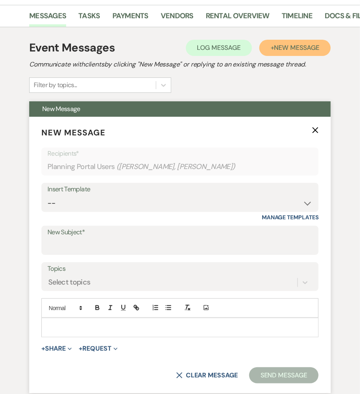
scroll to position [648, 0]
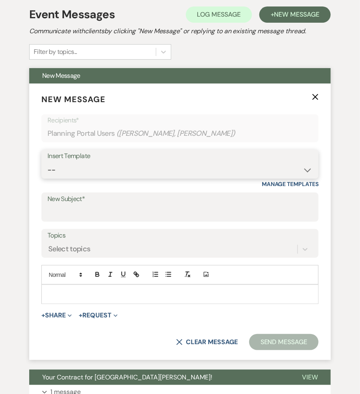
click at [112, 170] on select "-- Follow Up WWM Initial Inquiry Response Planning Portal Introduction (Booked …" at bounding box center [179, 170] width 265 height 16
select select "5027"
type input "Your Invoice & Payment Plan for White Willow Meadows!"
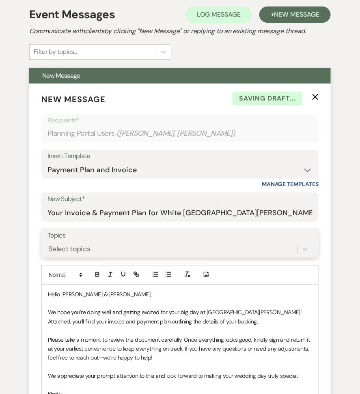
click at [102, 244] on div "Select topics" at bounding box center [172, 249] width 250 height 14
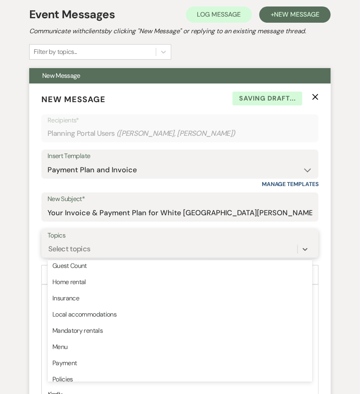
scroll to position [201, 0]
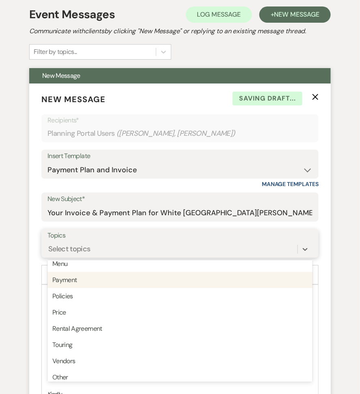
click at [82, 282] on div "Payment" at bounding box center [179, 280] width 265 height 16
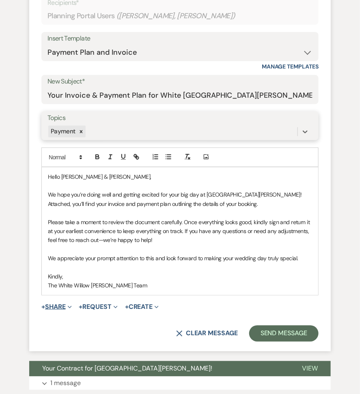
scroll to position [771, 0]
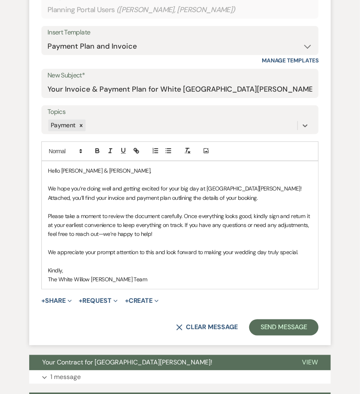
click at [64, 292] on form "New Message X Saving draft... Recipients* Planning Portal Users ( Nikola Knapp,…" at bounding box center [179, 152] width 301 height 385
click at [63, 306] on form "New Message X Saving draft... Recipients* Planning Portal Users ( Nikola Knapp,…" at bounding box center [179, 152] width 301 height 385
click at [62, 302] on button "+ Share Expand" at bounding box center [56, 301] width 30 height 6
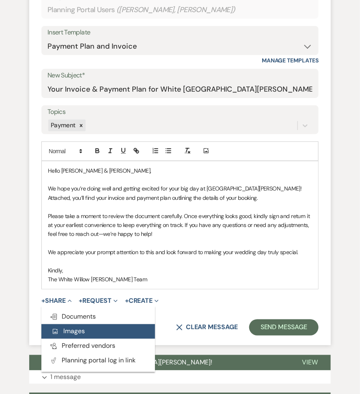
click at [69, 324] on button "Add Photo Images" at bounding box center [98, 331] width 114 height 15
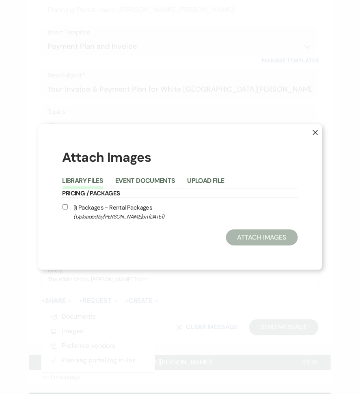
click at [316, 137] on button "X" at bounding box center [309, 136] width 26 height 25
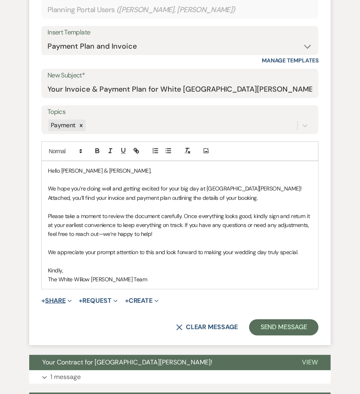
click at [53, 300] on button "+ Share Expand" at bounding box center [56, 301] width 30 height 6
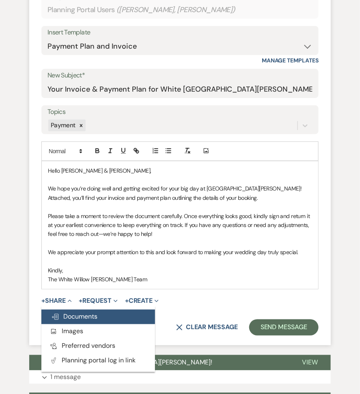
click at [61, 313] on span "Doc Upload Documents" at bounding box center [74, 317] width 46 height 9
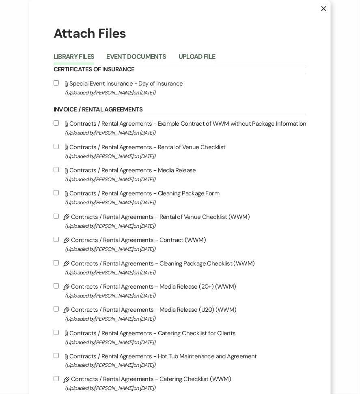
click at [134, 48] on div "Library Files Event Documents Upload File" at bounding box center [180, 56] width 253 height 17
click at [134, 56] on button "Event Documents" at bounding box center [136, 59] width 60 height 11
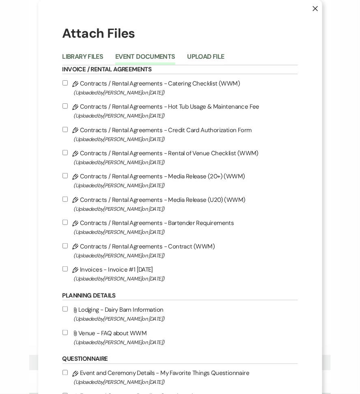
click at [90, 283] on span "(Uploaded by Ashley Norman on Aug 18th, 2025 )" at bounding box center [186, 278] width 224 height 9
click at [68, 272] on input "Pencil Invoices - Invoice #1 8-18-2025 (Uploaded by Ashley Norman on Aug 18th, …" at bounding box center [64, 268] width 5 height 5
checkbox input "true"
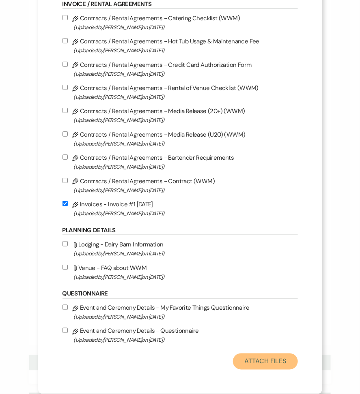
click at [251, 358] on button "Attach Files" at bounding box center [265, 361] width 64 height 16
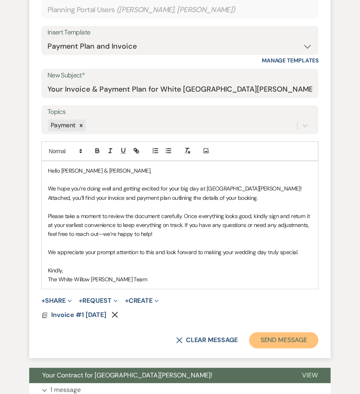
click at [268, 335] on button "Send Message" at bounding box center [283, 340] width 69 height 16
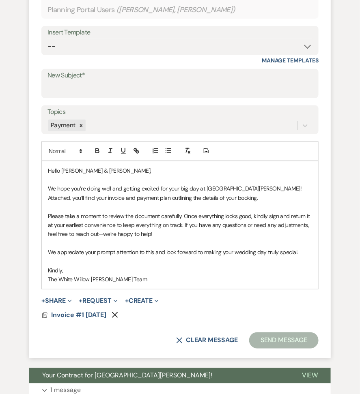
scroll to position [471, 0]
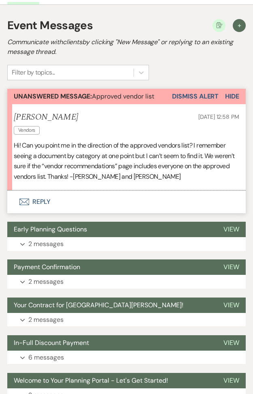
scroll to position [213, 0]
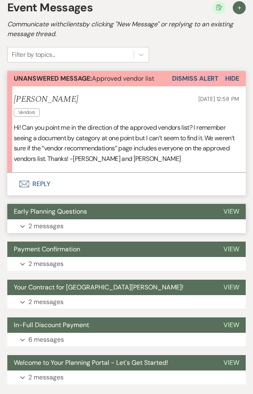
click at [58, 222] on p "2 messages" at bounding box center [45, 226] width 35 height 11
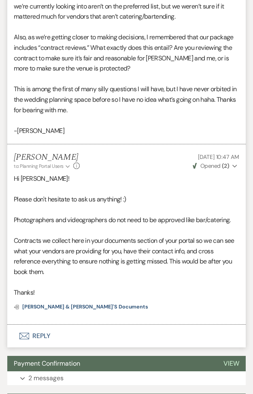
scroll to position [498, 0]
